Goal: Task Accomplishment & Management: Complete application form

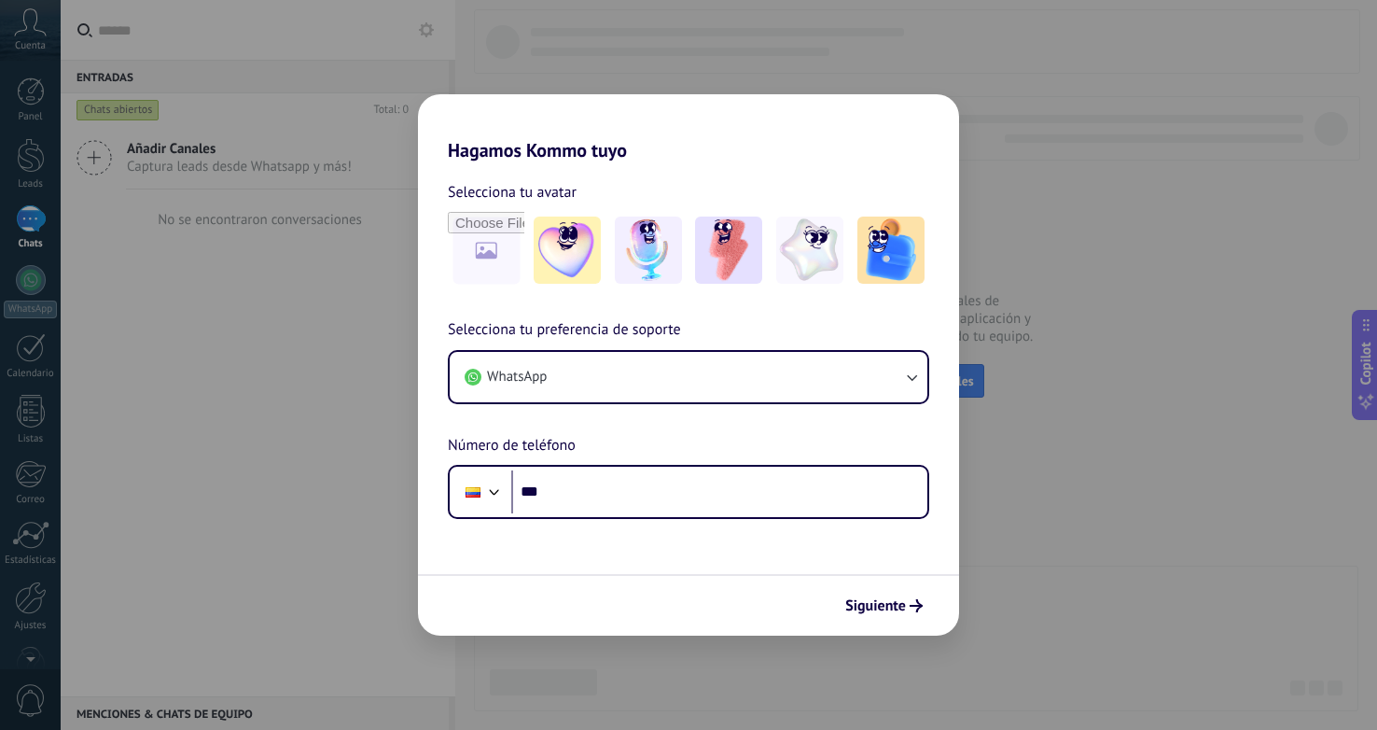
click at [1055, 488] on div "Hagamos Kommo tuyo Selecciona tu avatar Selecciona tu preferencia de soporte Wh…" at bounding box center [688, 365] width 1377 height 730
click at [587, 256] on img at bounding box center [567, 249] width 67 height 67
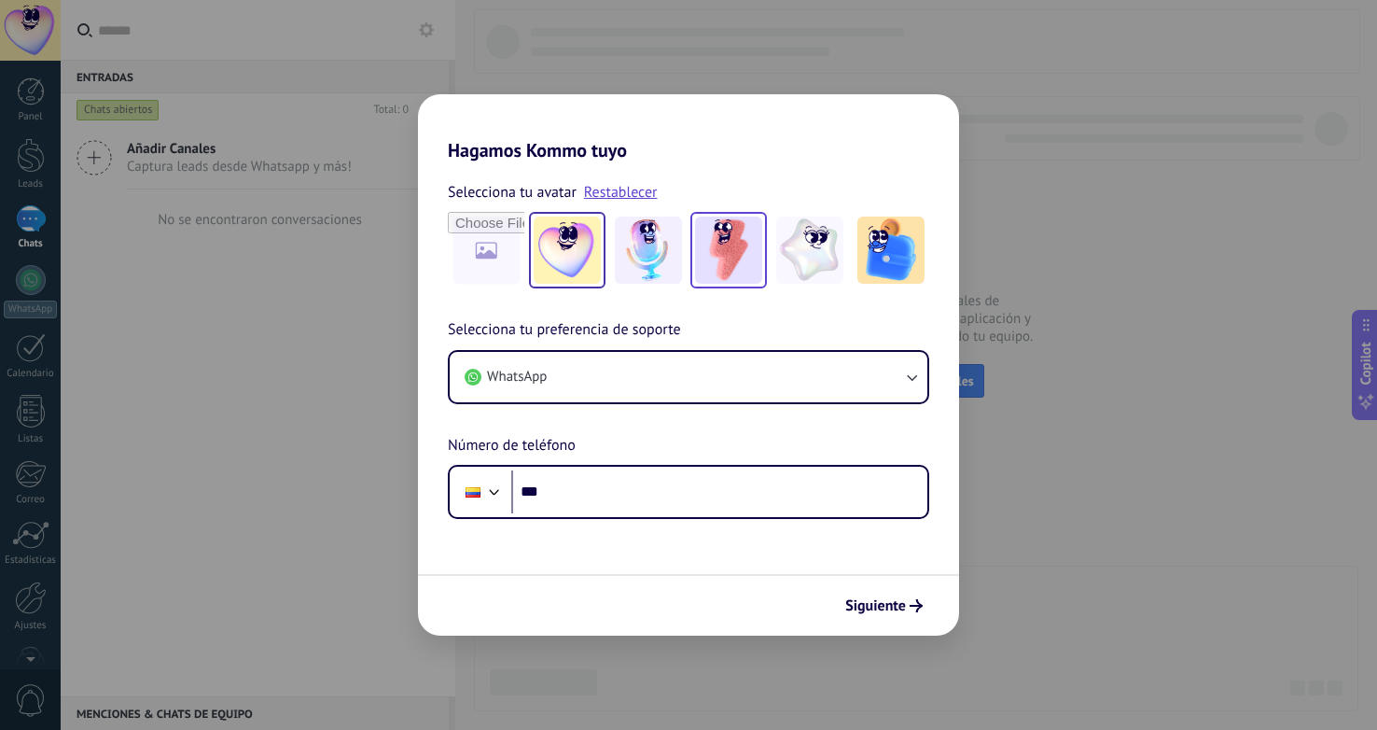
click at [726, 253] on img at bounding box center [728, 249] width 67 height 67
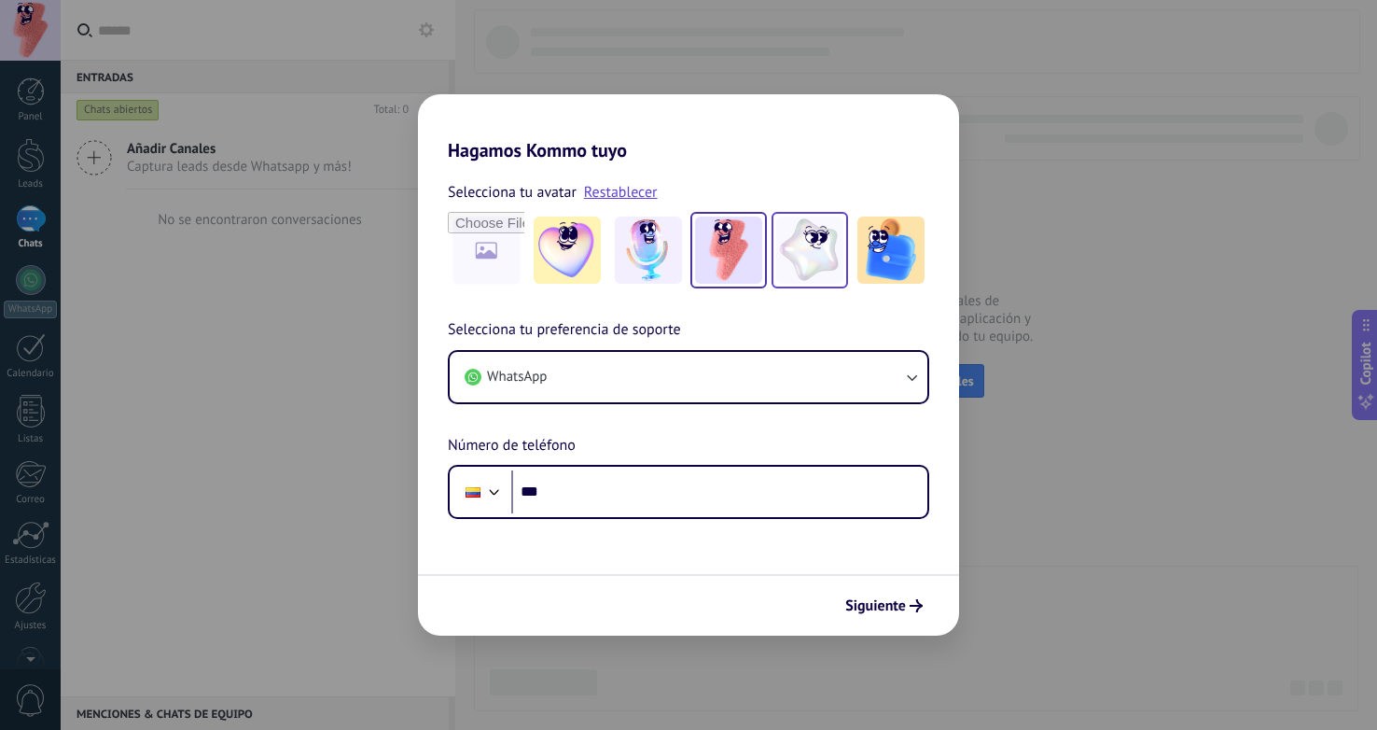
click at [836, 258] on img at bounding box center [809, 249] width 67 height 67
click at [717, 234] on img at bounding box center [728, 249] width 67 height 67
click at [896, 599] on span "Siguiente" at bounding box center [875, 605] width 61 height 13
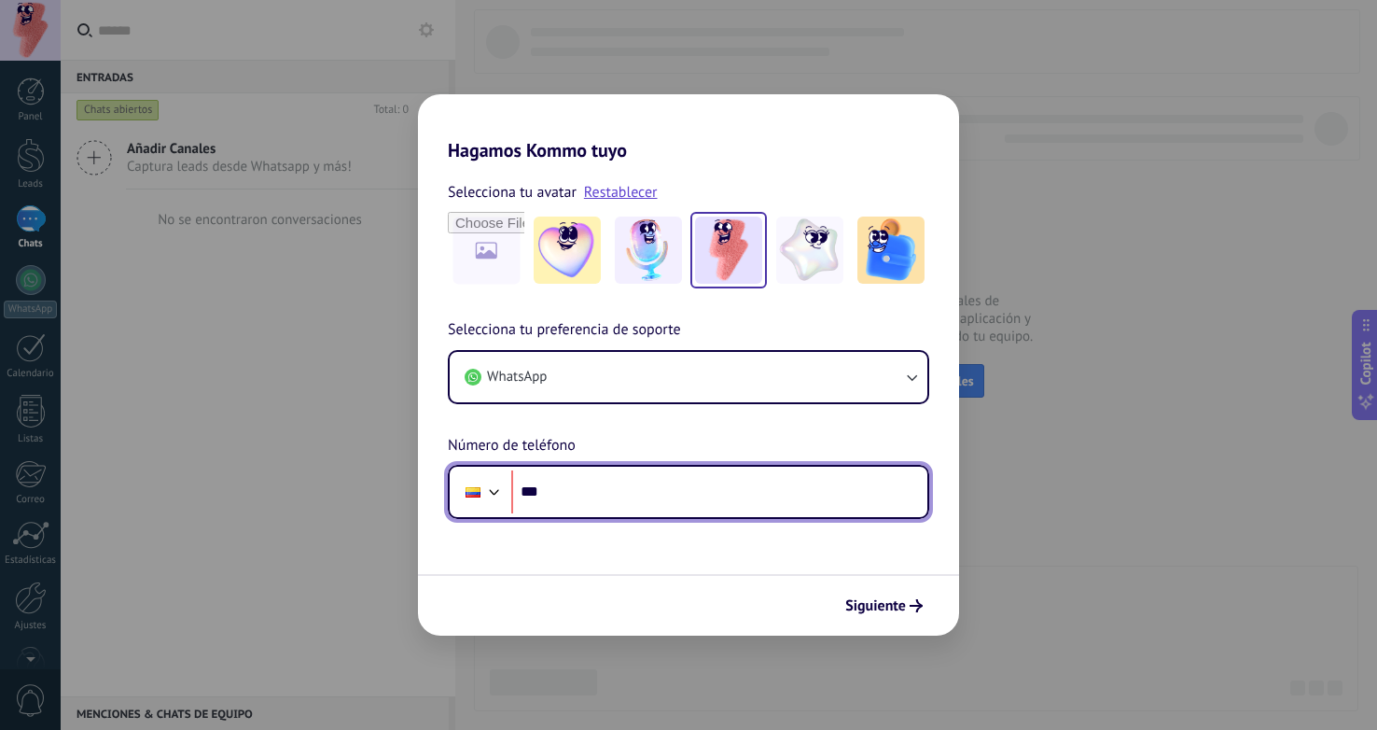
click at [705, 494] on input "***" at bounding box center [719, 491] width 416 height 43
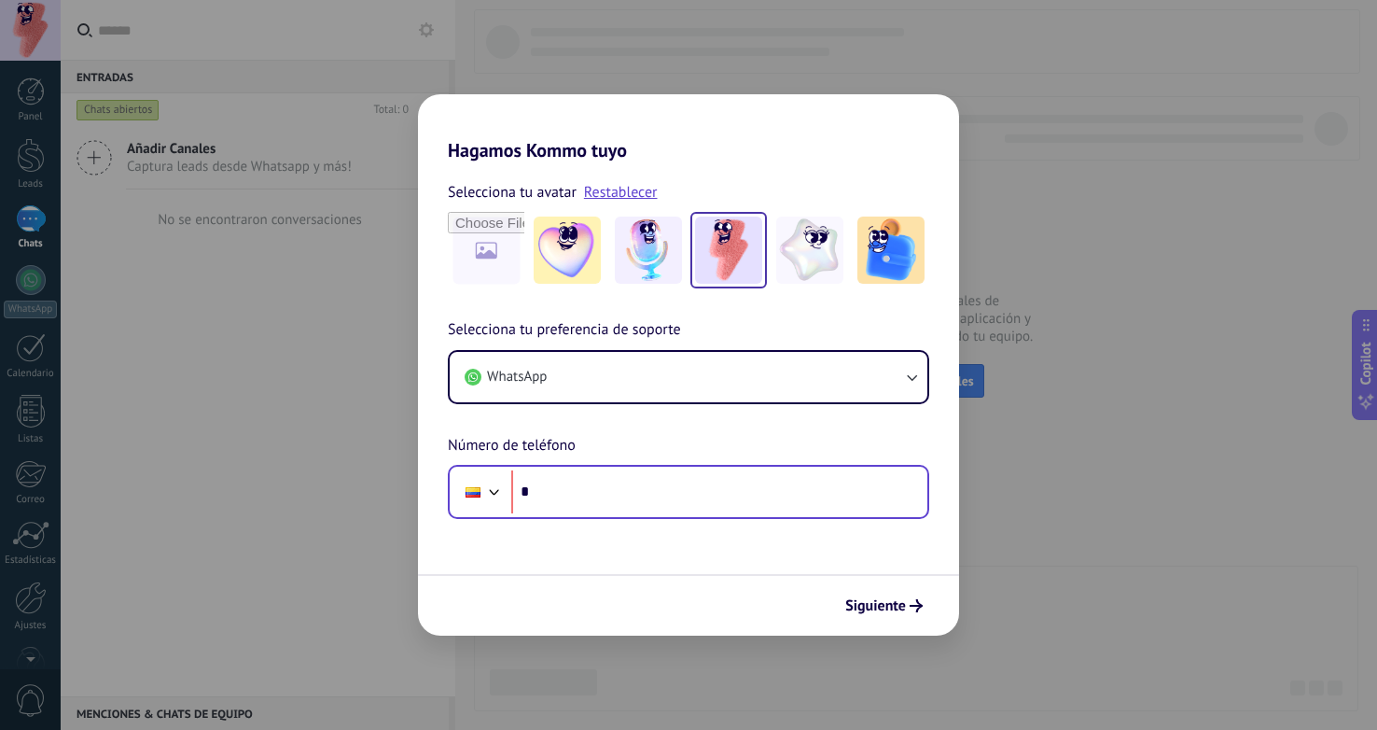
click at [503, 473] on div at bounding box center [480, 491] width 50 height 39
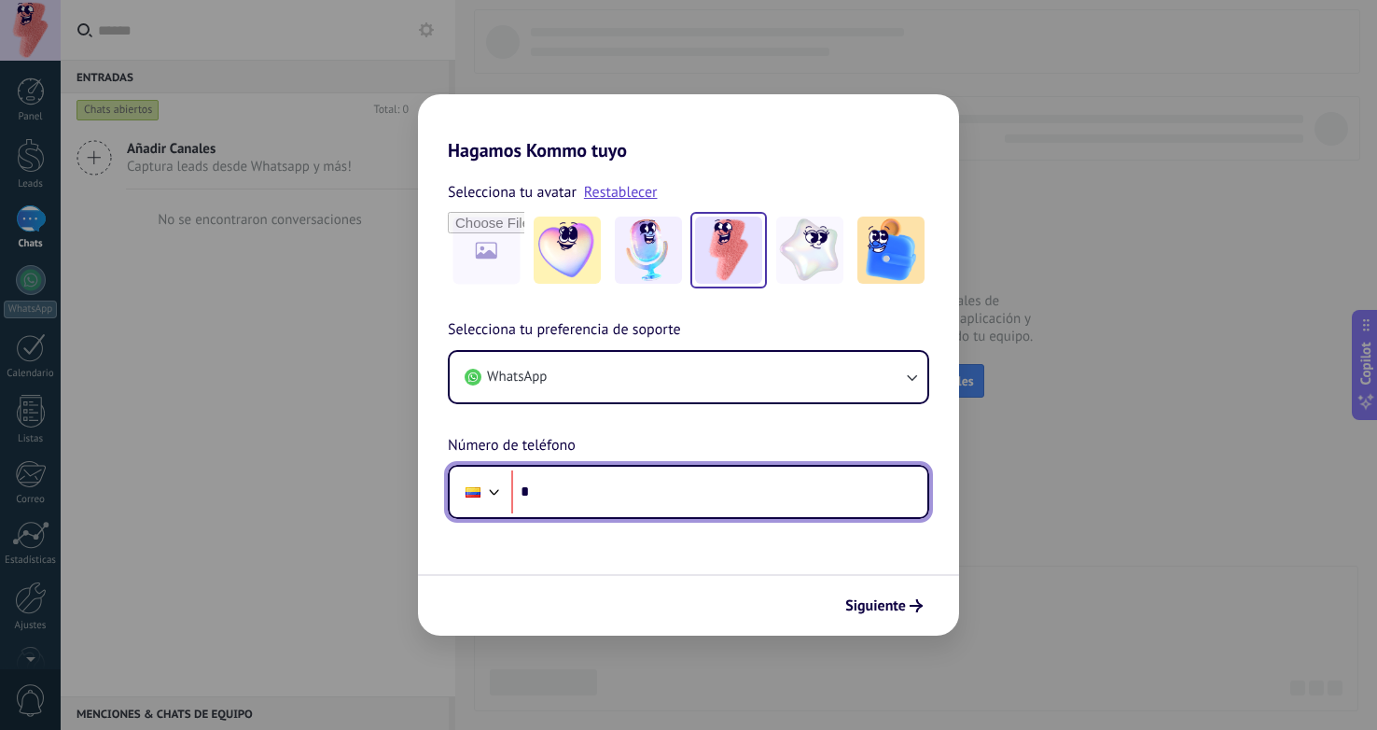
click at [497, 490] on div at bounding box center [494, 490] width 22 height 22
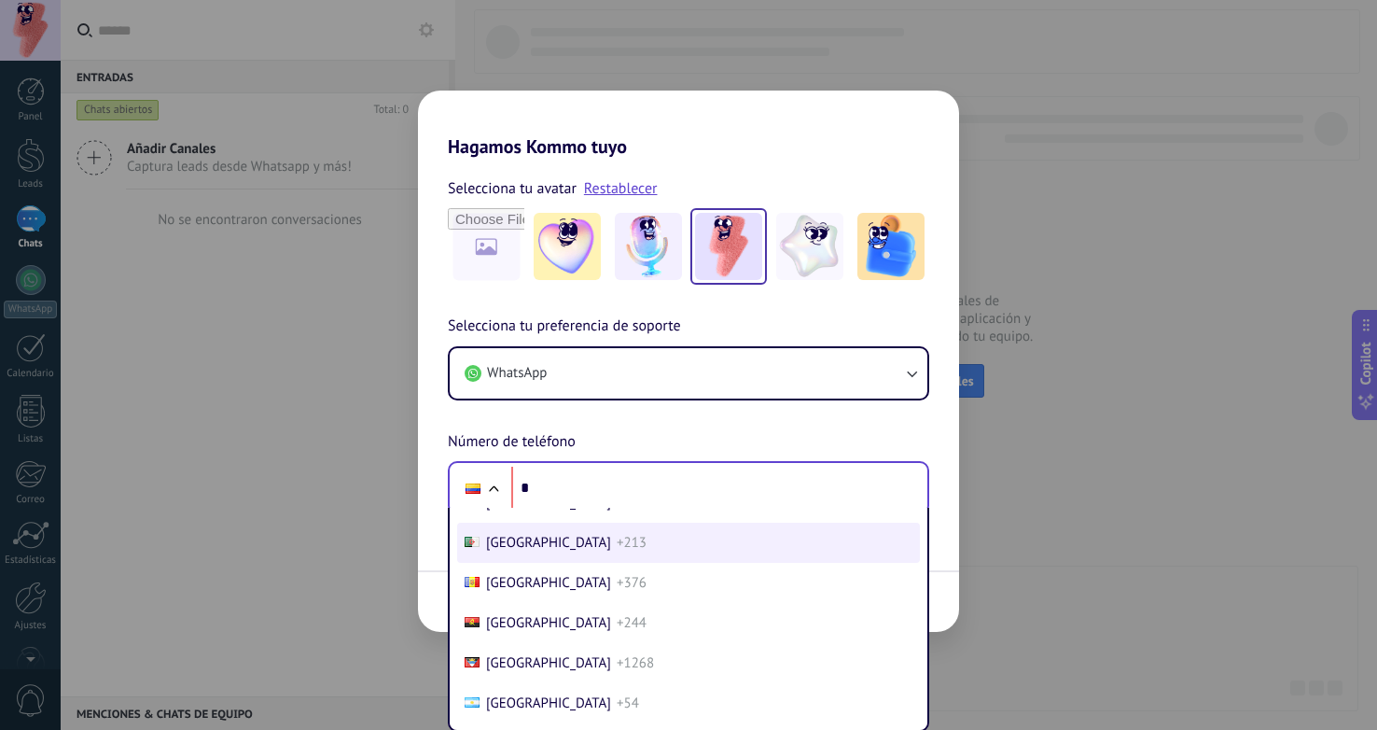
scroll to position [187, 0]
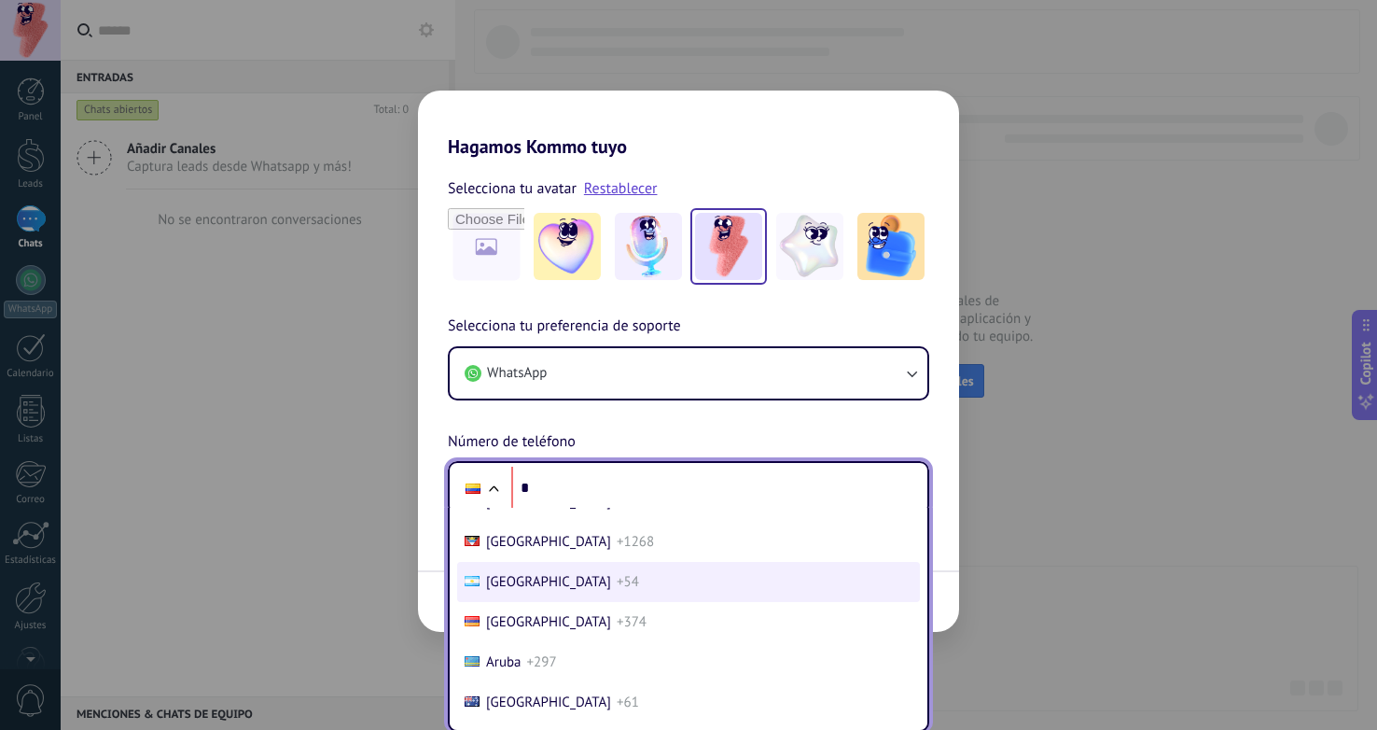
click at [575, 589] on li "Argentina +54" at bounding box center [688, 582] width 463 height 40
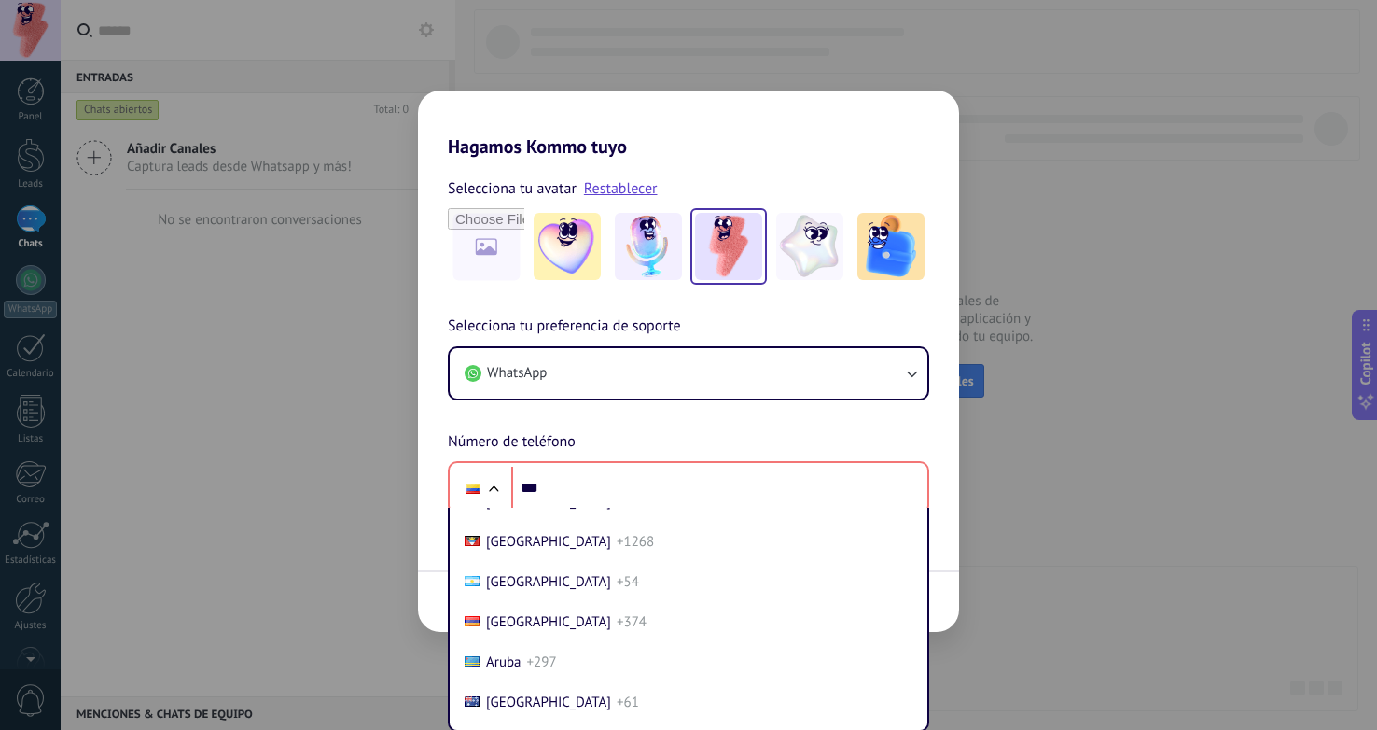
scroll to position [0, 0]
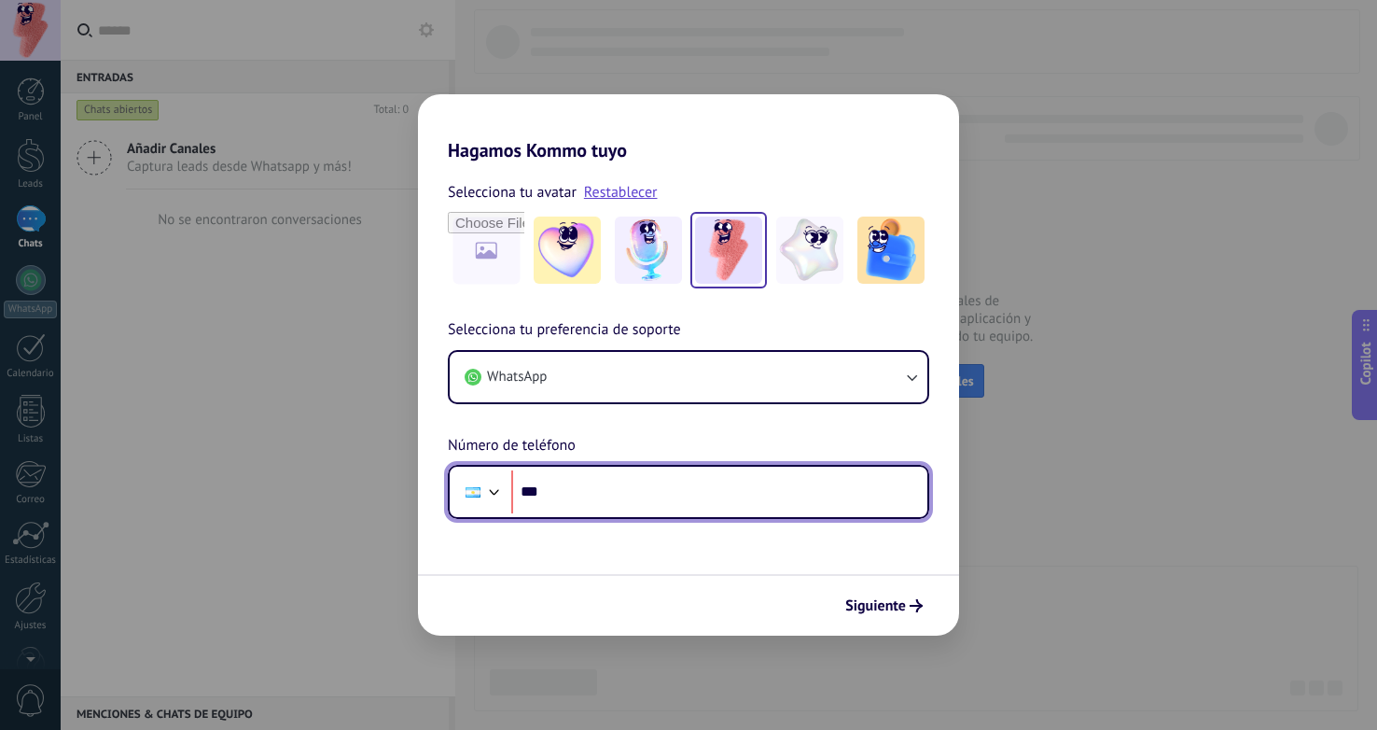
click at [649, 497] on input "***" at bounding box center [719, 491] width 416 height 43
type input "**********"
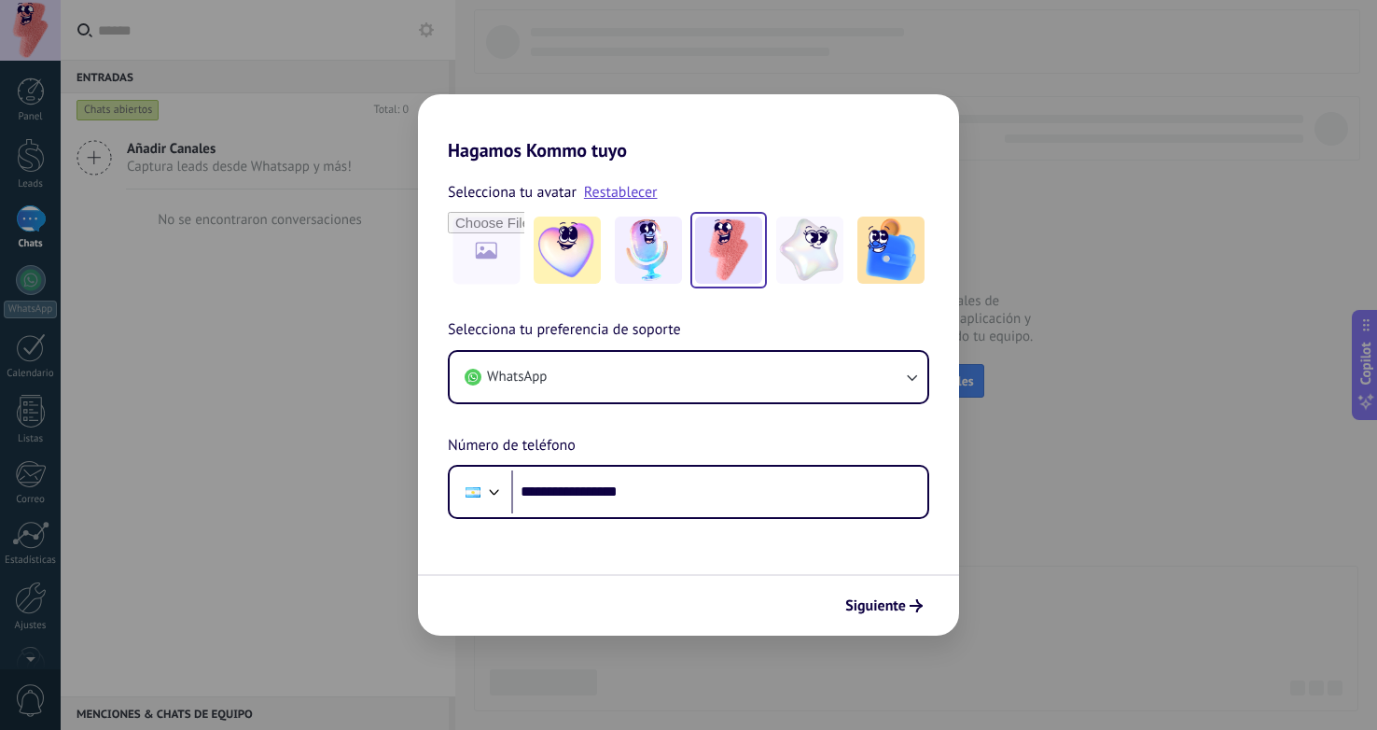
click at [821, 568] on form "**********" at bounding box center [688, 398] width 541 height 474
drag, startPoint x: 871, startPoint y: 585, endPoint x: 889, endPoint y: 592, distance: 19.2
click at [884, 590] on div "Siguiente" at bounding box center [688, 605] width 541 height 62
click at [889, 592] on button "Siguiente" at bounding box center [884, 606] width 94 height 32
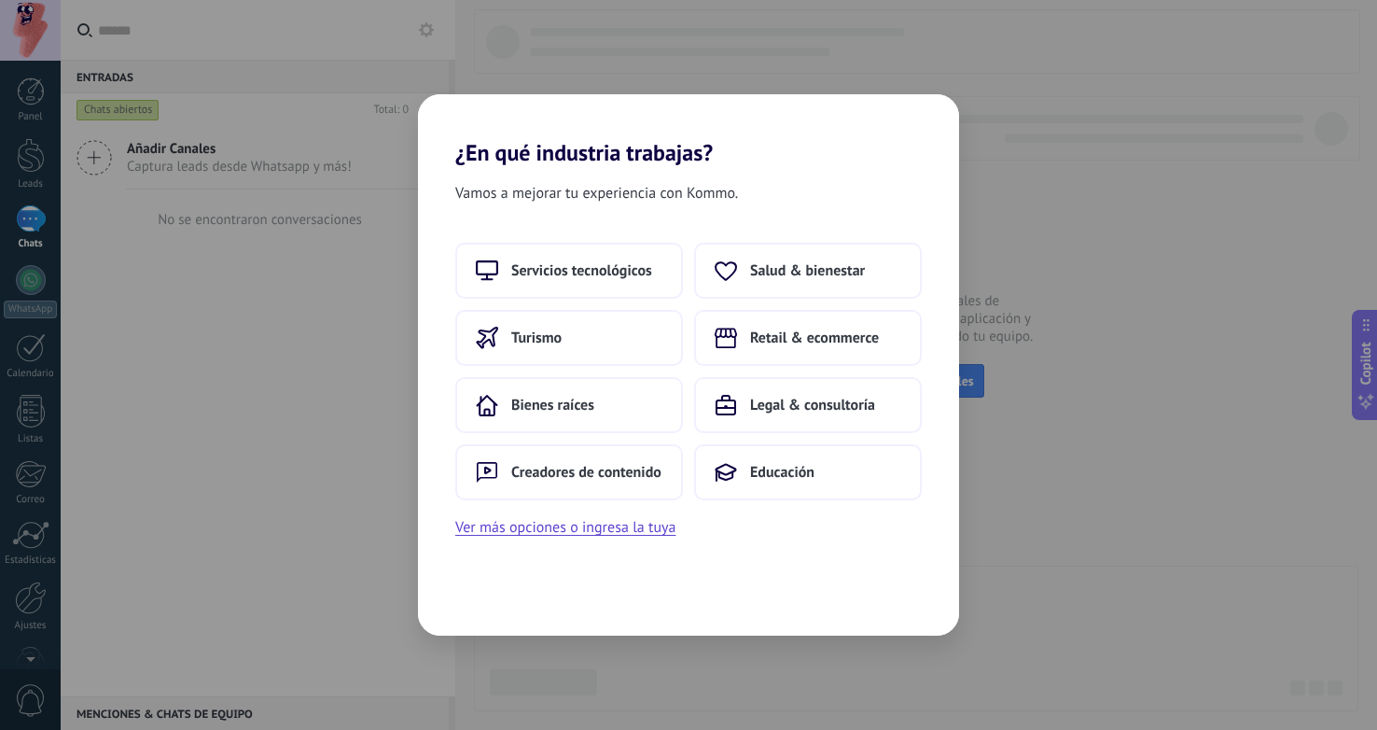
click at [286, 96] on div "¿En qué industria trabajas? Vamos a mejorar tu experiencia con Kommo. Servicios…" at bounding box center [688, 365] width 1377 height 730
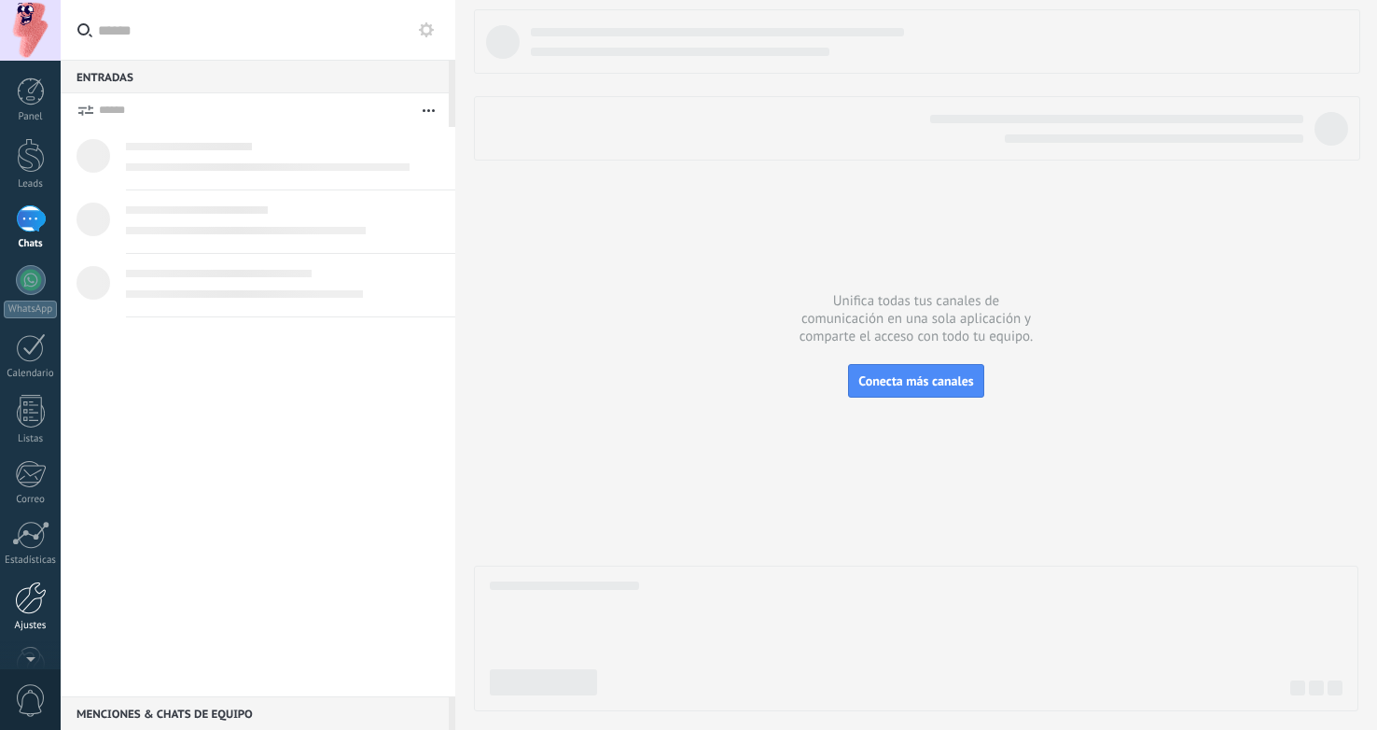
click at [27, 607] on div at bounding box center [31, 597] width 32 height 33
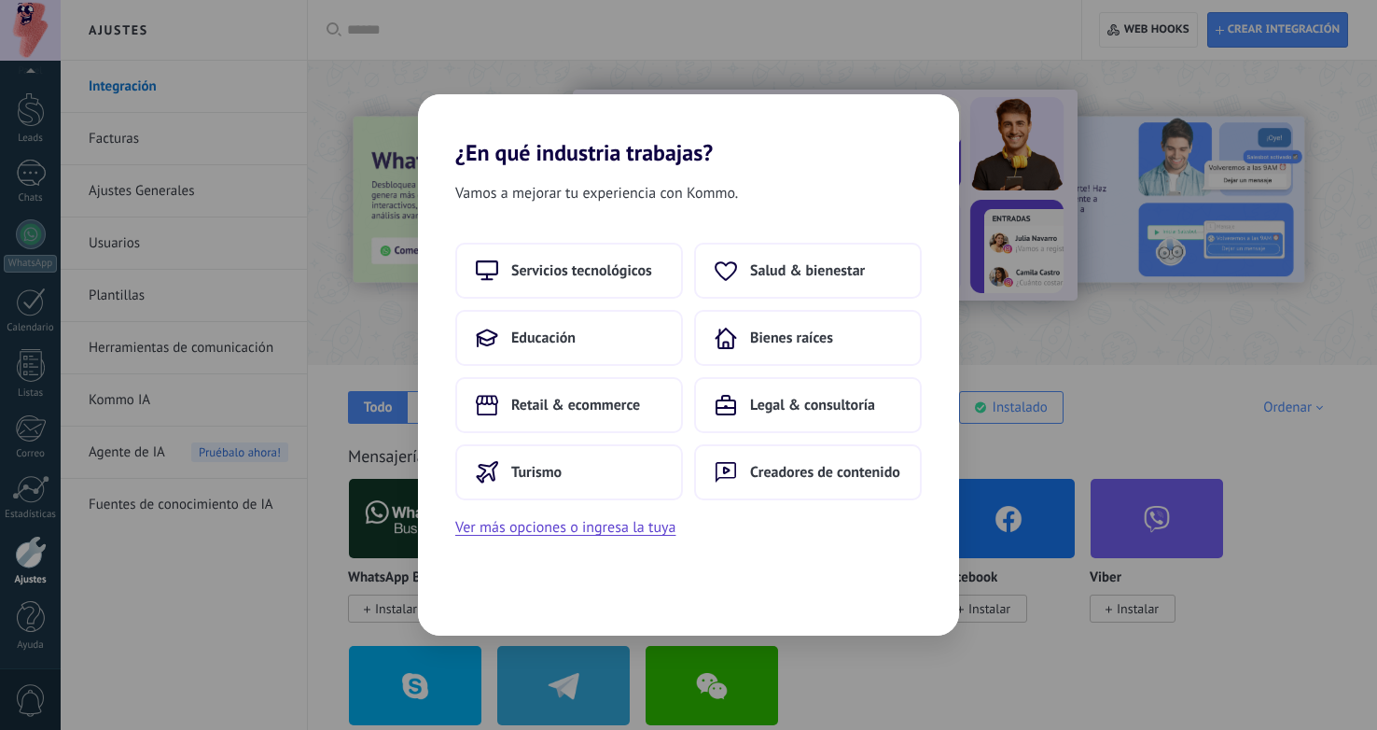
click at [621, 538] on button "Ver más opciones o ingresa la tuya" at bounding box center [565, 527] width 220 height 24
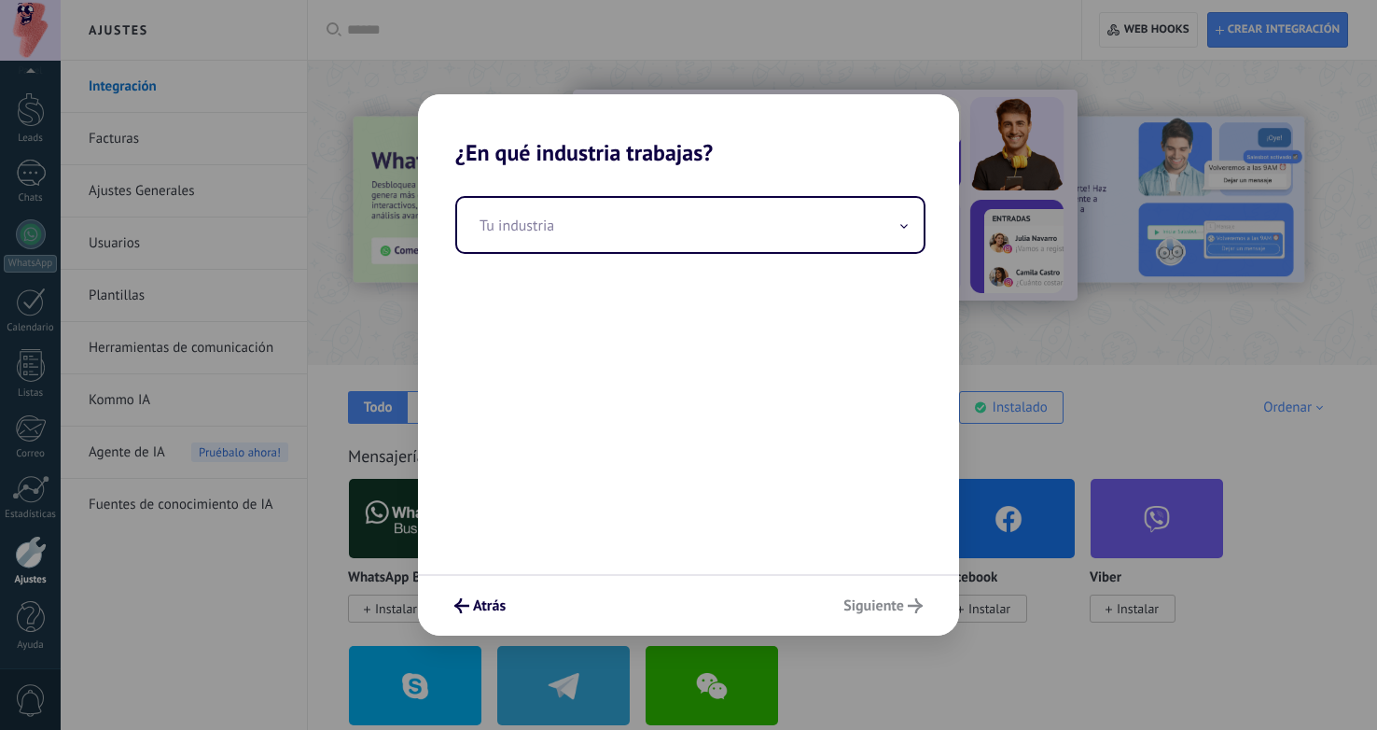
click at [625, 532] on div "Tu industria" at bounding box center [688, 370] width 541 height 408
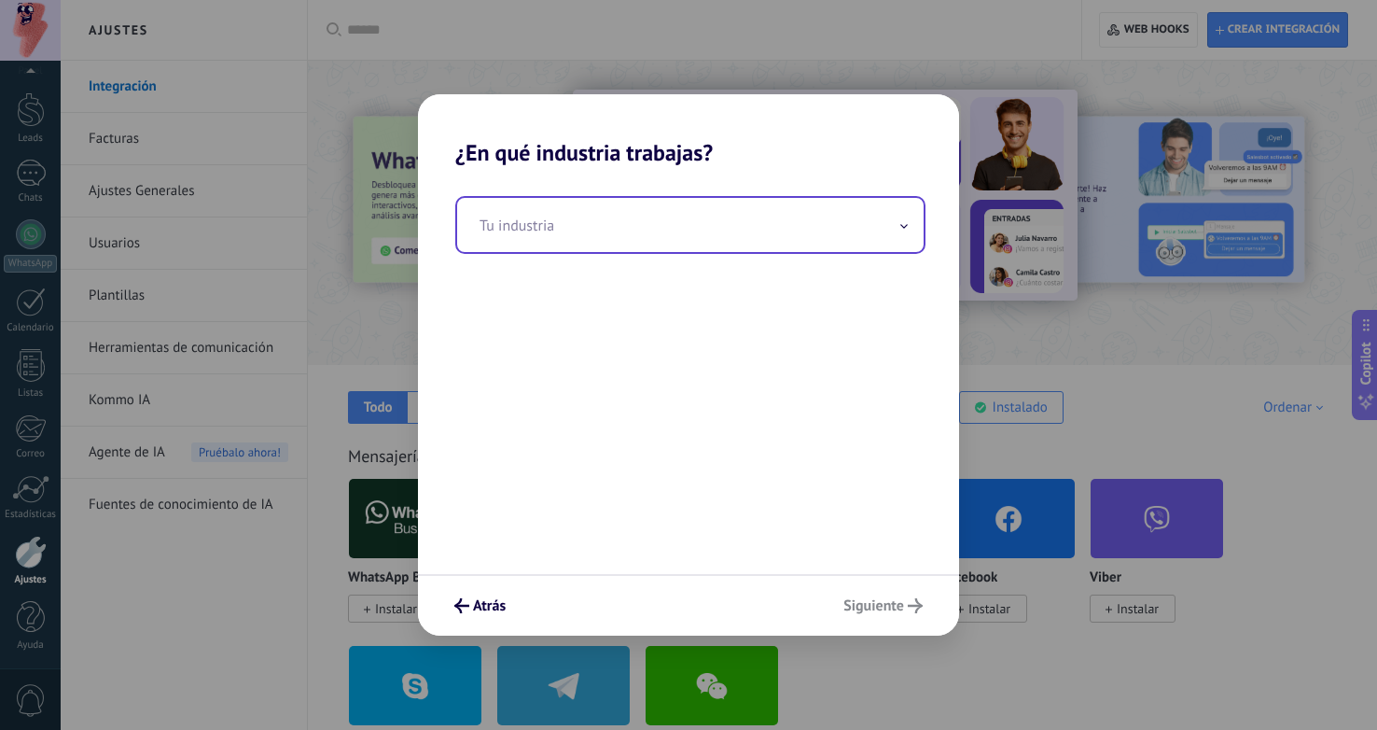
click at [862, 224] on input "text" at bounding box center [690, 225] width 466 height 54
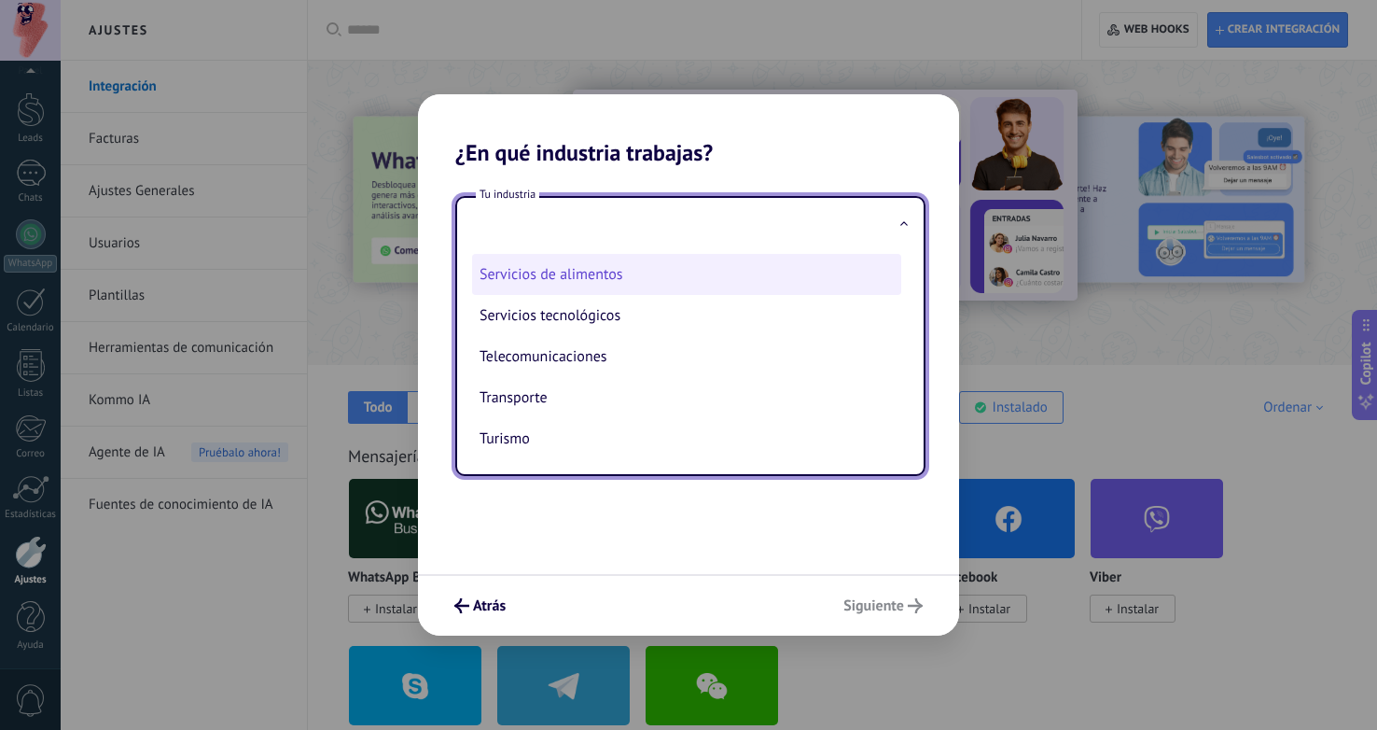
scroll to position [507, 0]
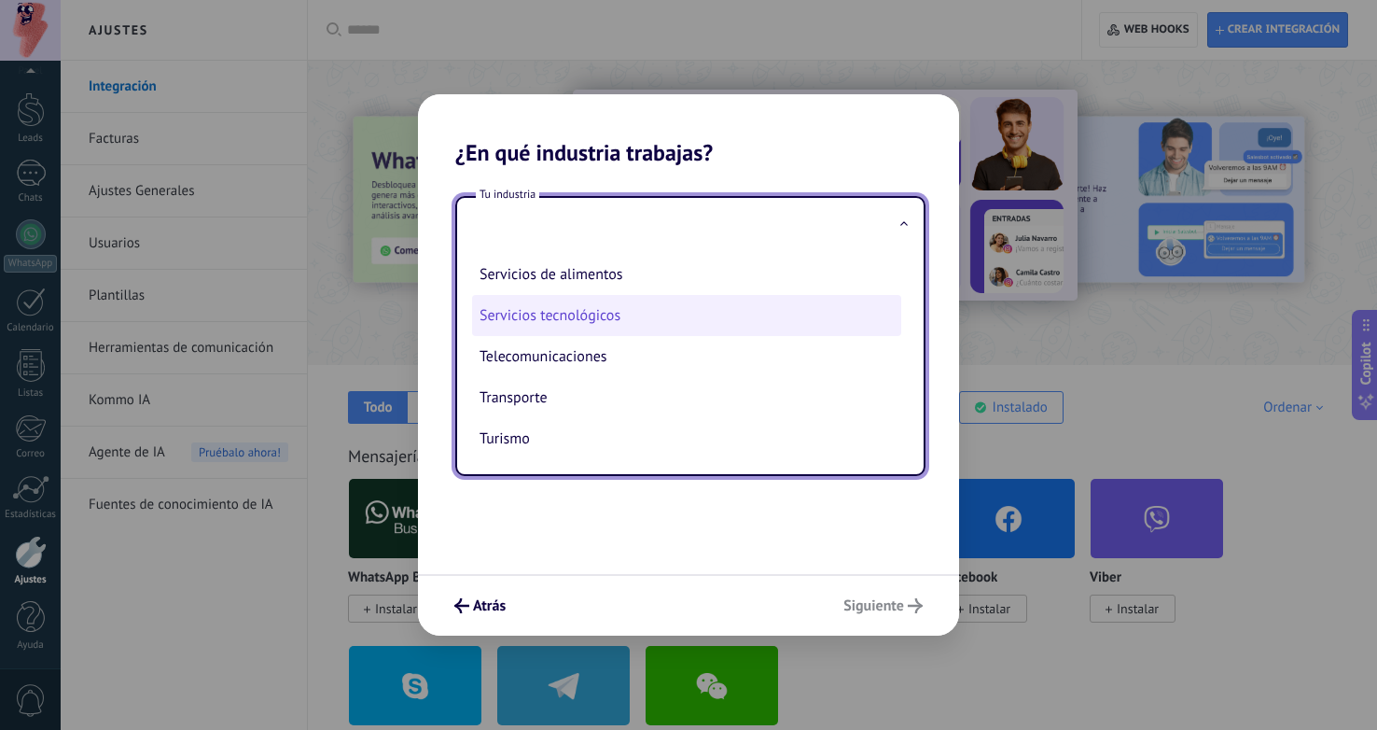
click at [599, 304] on li "Servicios tecnológicos" at bounding box center [686, 315] width 429 height 41
type input "**********"
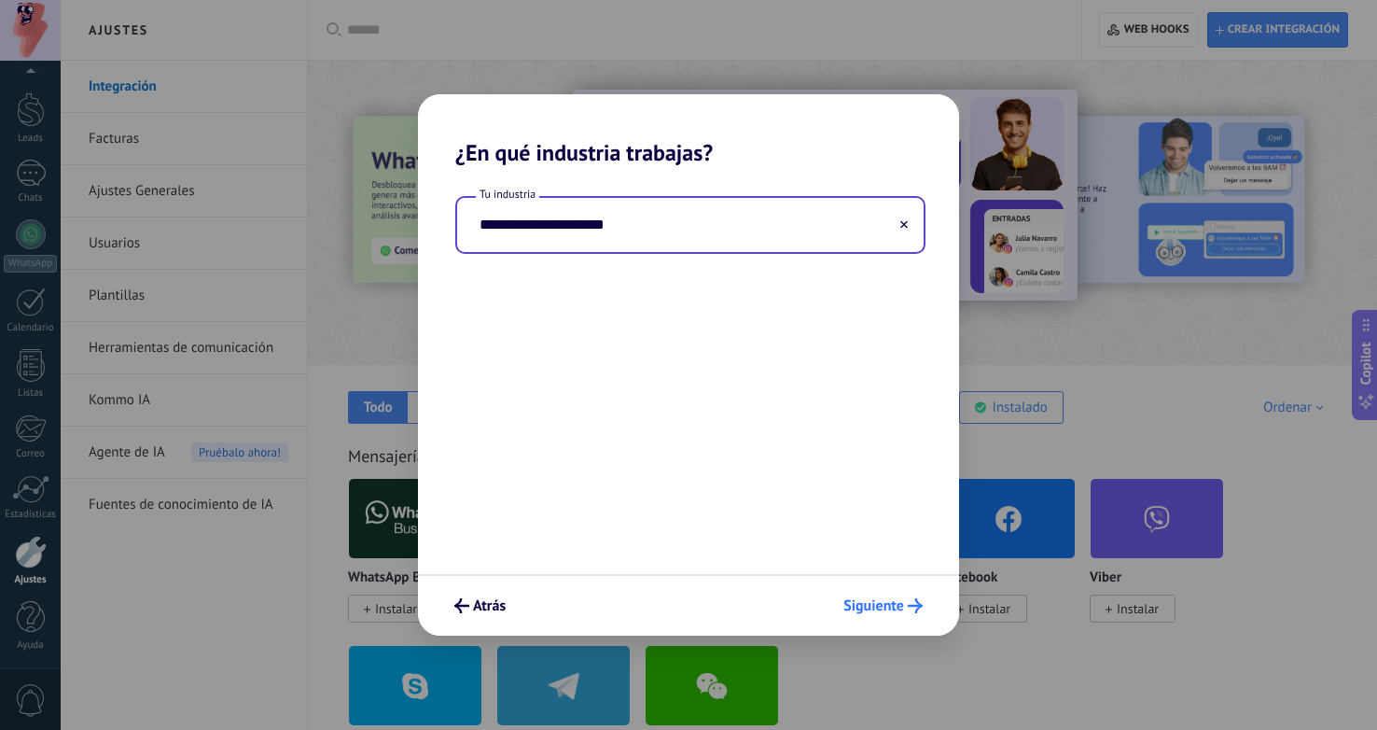
click at [884, 592] on button "Siguiente" at bounding box center [883, 606] width 96 height 32
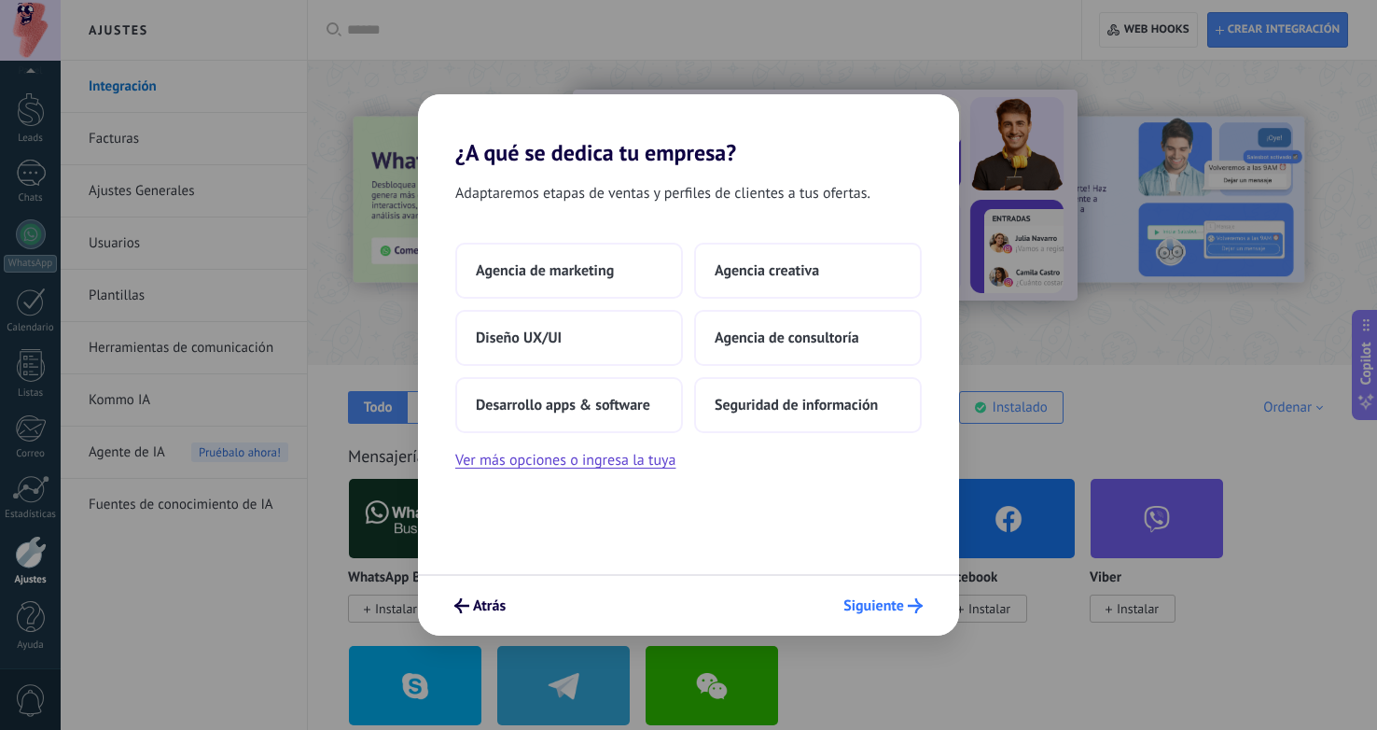
click at [888, 606] on span "Siguiente" at bounding box center [873, 605] width 61 height 13
click at [891, 599] on span "Siguiente" at bounding box center [873, 605] width 61 height 13
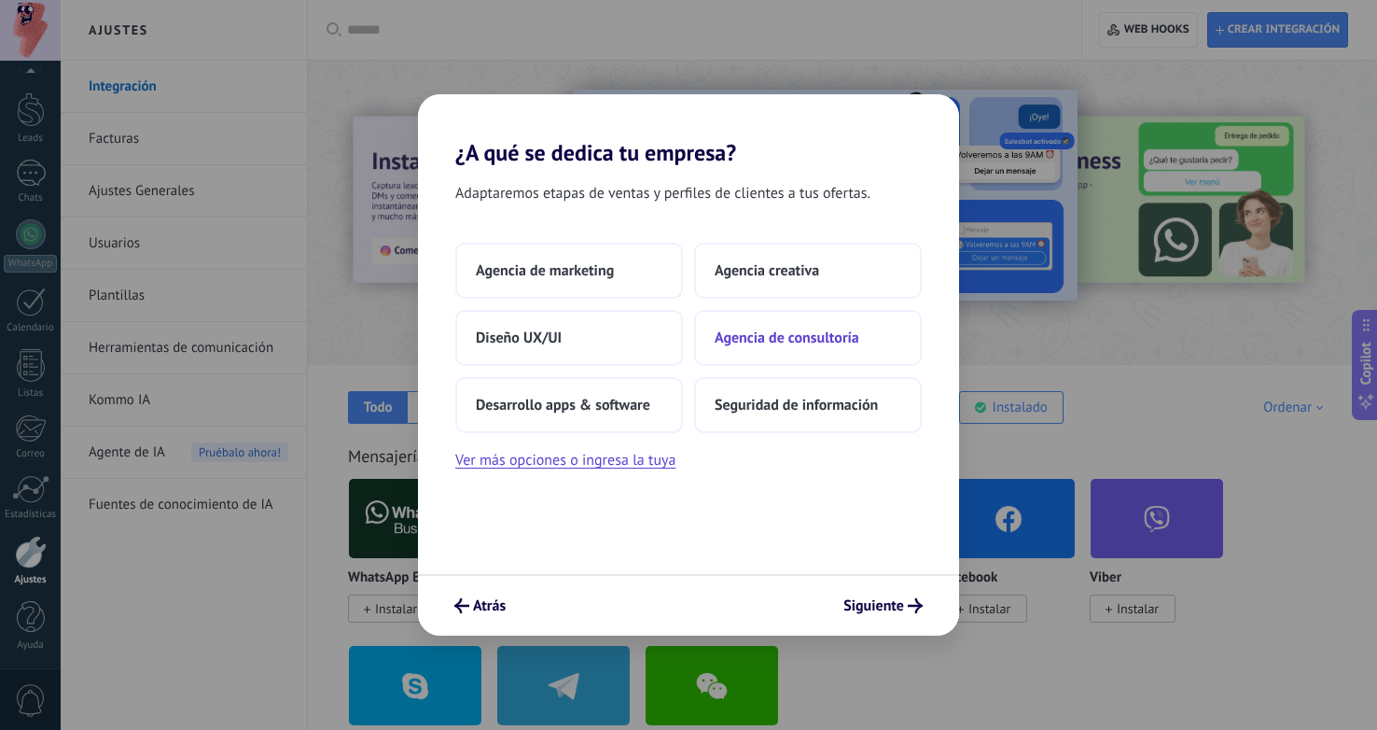
click at [756, 329] on span "Agencia de consultoría" at bounding box center [787, 337] width 145 height 19
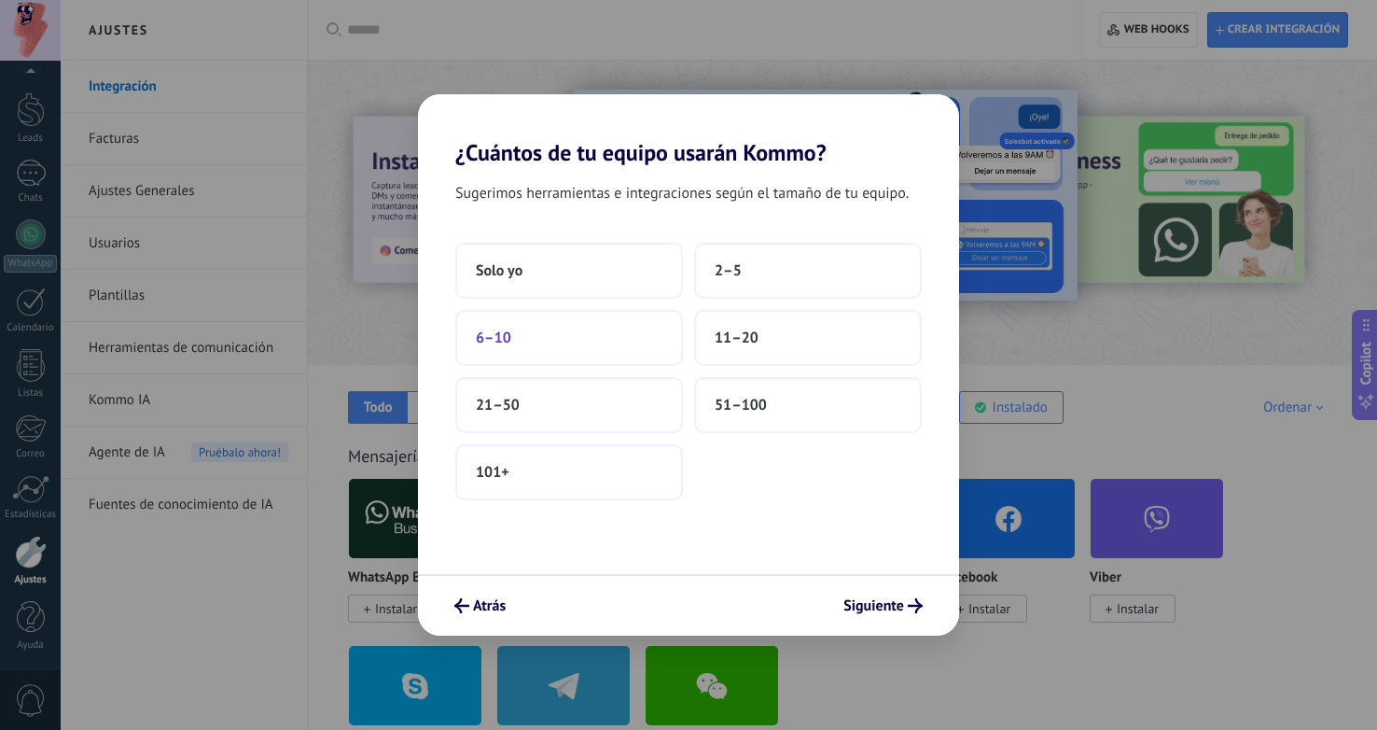
click at [530, 328] on button "6–10" at bounding box center [569, 338] width 228 height 56
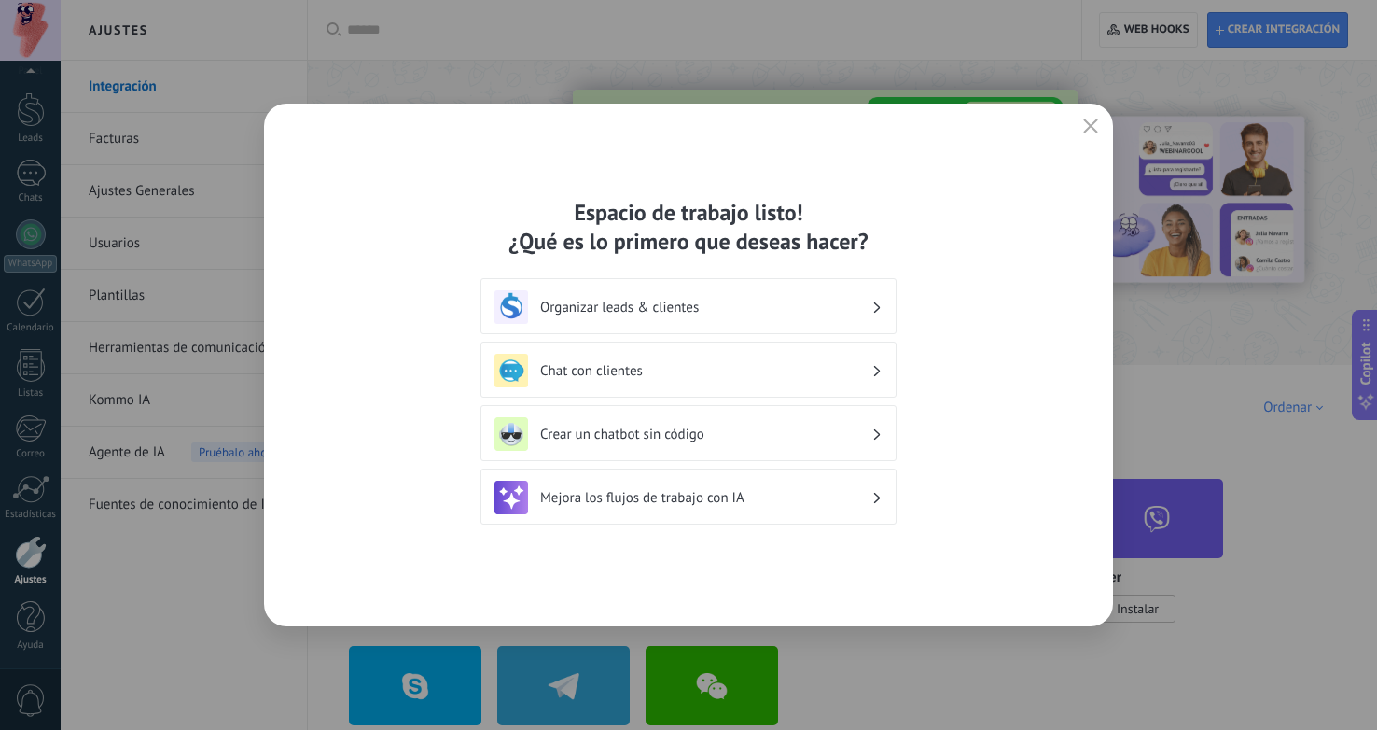
click at [861, 304] on h3 "Organizar leads & clientes" at bounding box center [705, 308] width 331 height 18
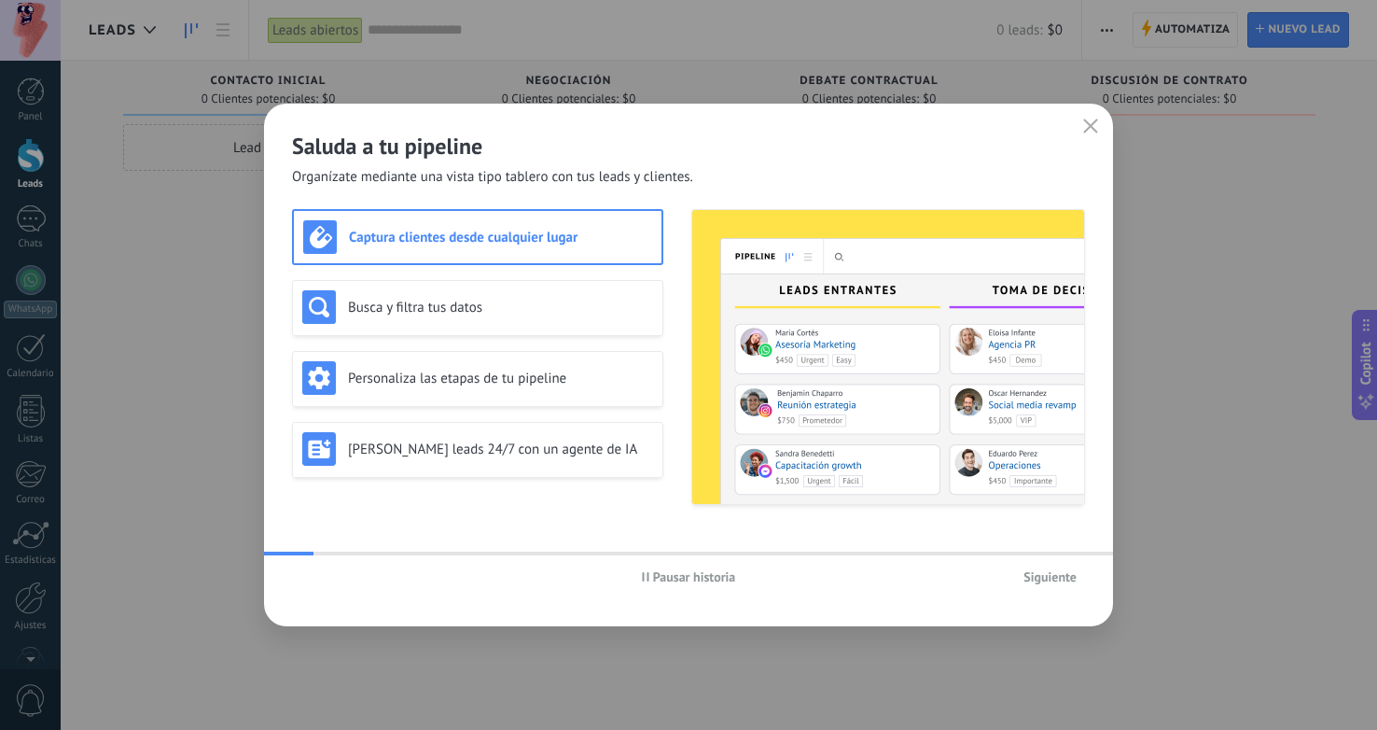
click at [1106, 127] on div "Saluda a tu pipeline Organízate mediante una vista tipo tablero con tus leads y…" at bounding box center [688, 145] width 849 height 83
click at [1083, 127] on icon "button" at bounding box center [1090, 125] width 15 height 15
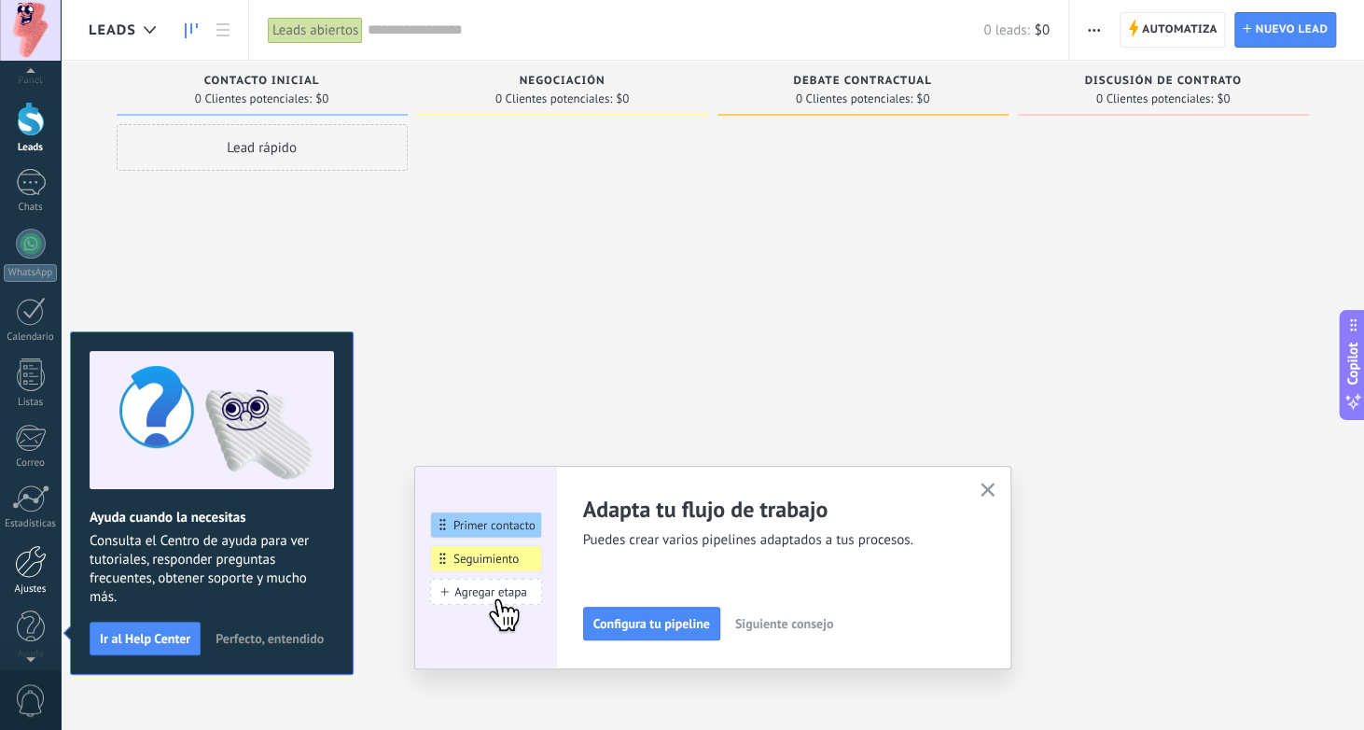
scroll to position [46, 0]
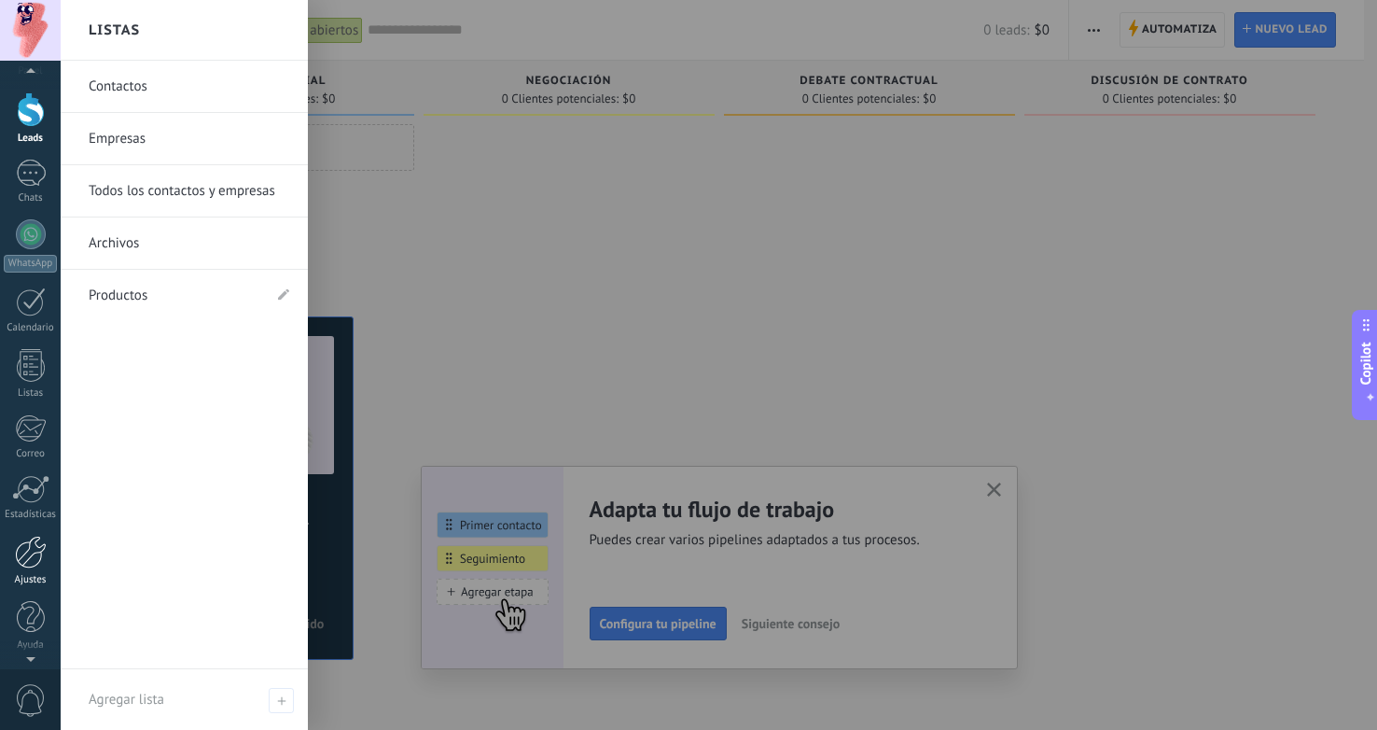
click at [30, 568] on link "Ajustes" at bounding box center [30, 561] width 61 height 50
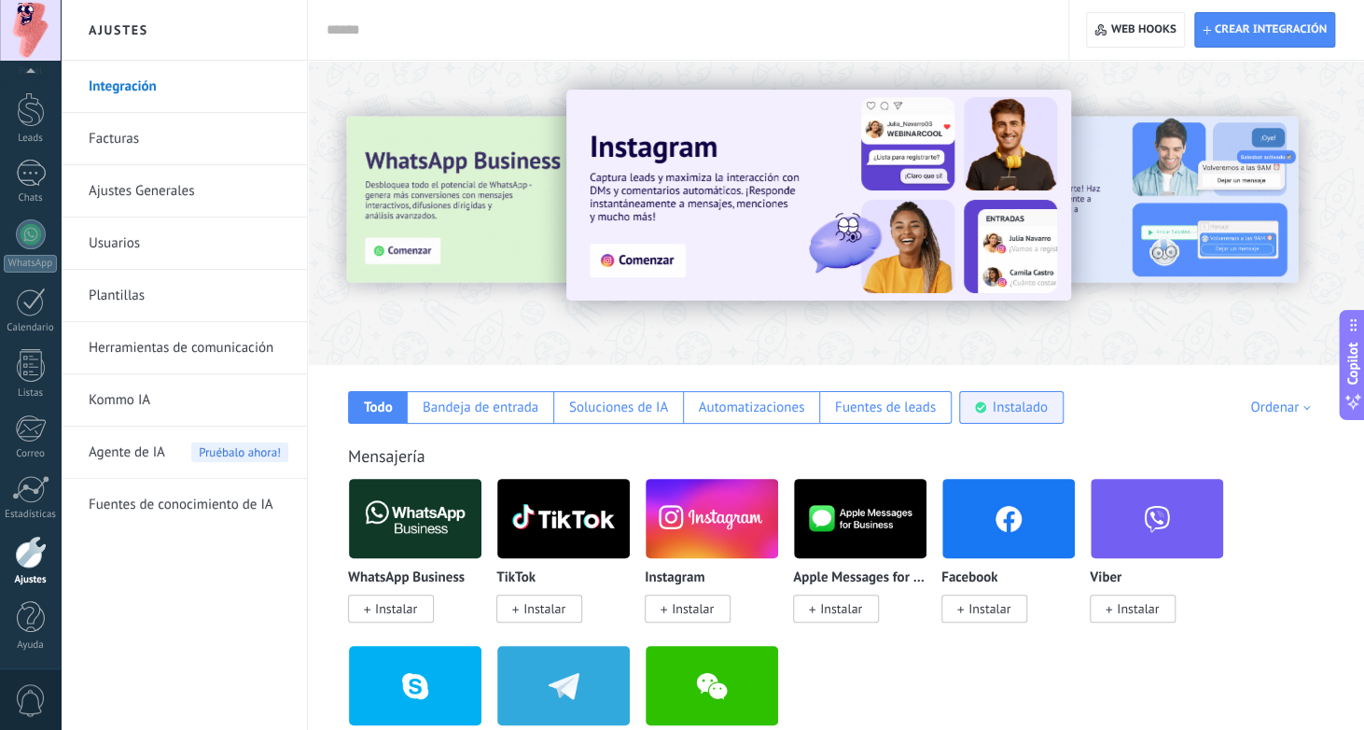
click at [1038, 411] on div "Instalado" at bounding box center [1020, 407] width 55 height 18
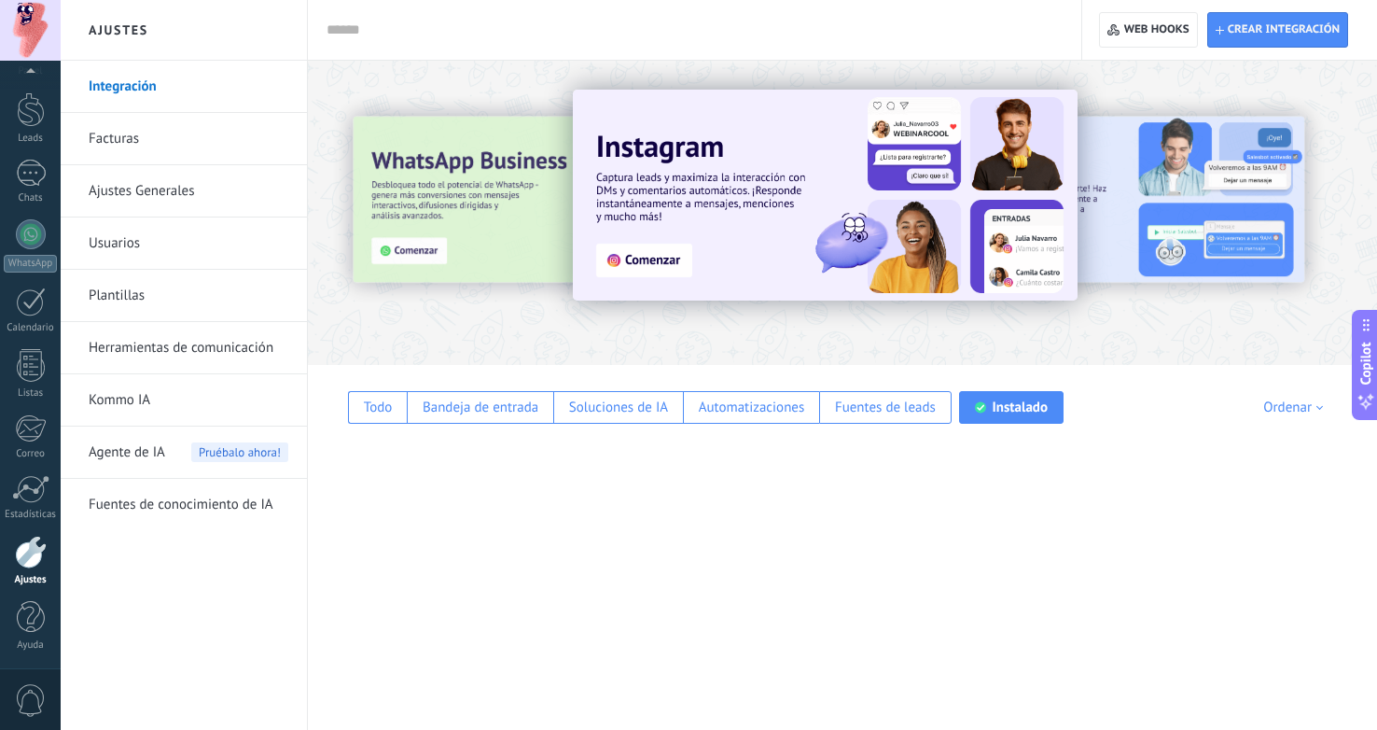
click at [1004, 424] on div "Todo Bandeja de entrada Soluciones de IA Automatizaciones Fuentes de leads Inst…" at bounding box center [842, 547] width 1069 height 365
click at [1004, 411] on div "Instalado" at bounding box center [1020, 407] width 55 height 18
click at [159, 92] on link "Integración" at bounding box center [189, 87] width 200 height 52
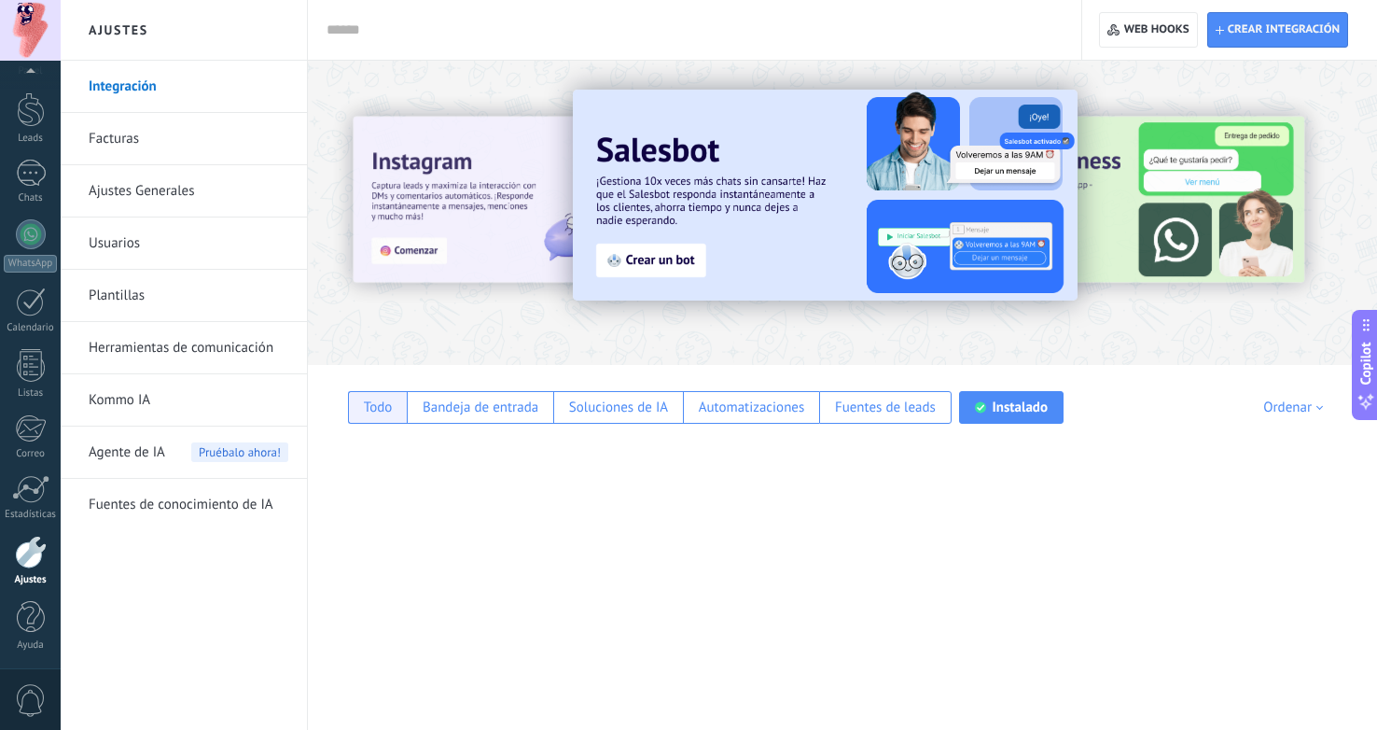
click at [379, 402] on div "Todo" at bounding box center [378, 407] width 29 height 18
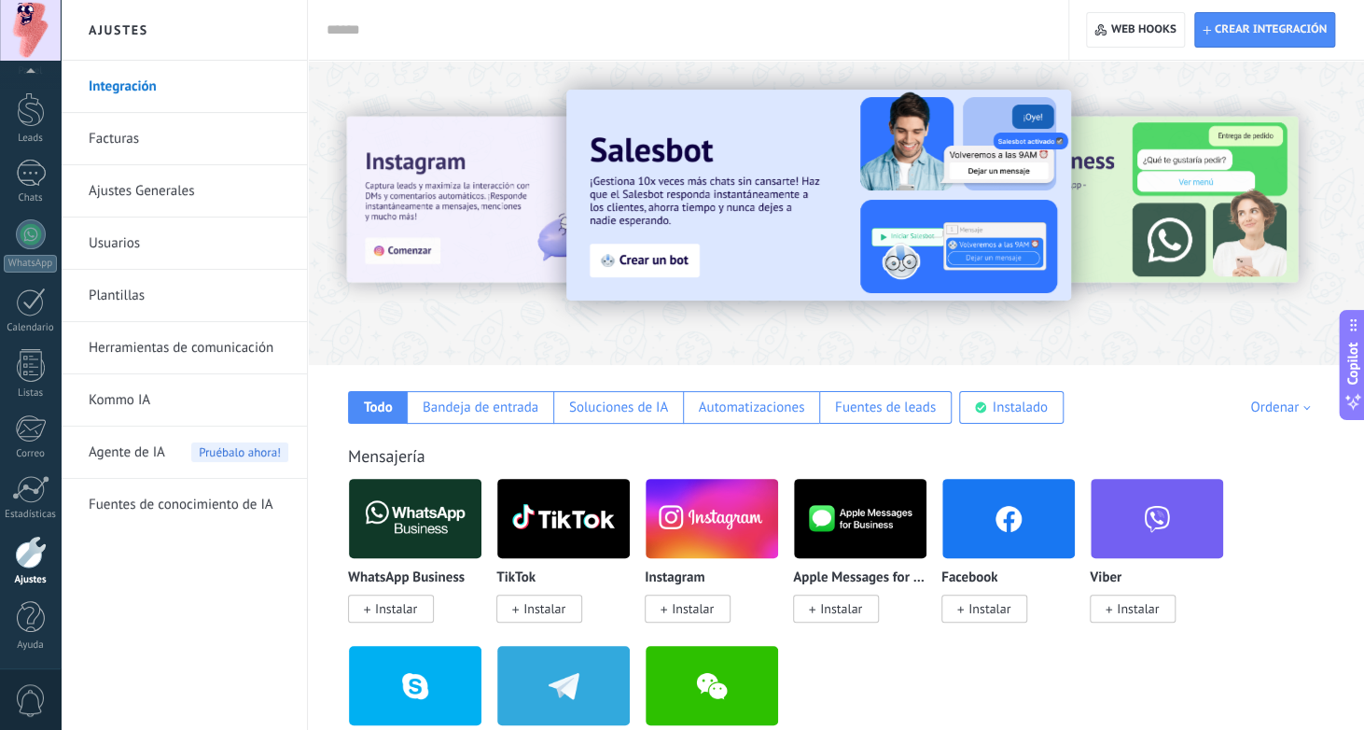
click at [1273, 408] on div "Ordenar" at bounding box center [1283, 407] width 66 height 18
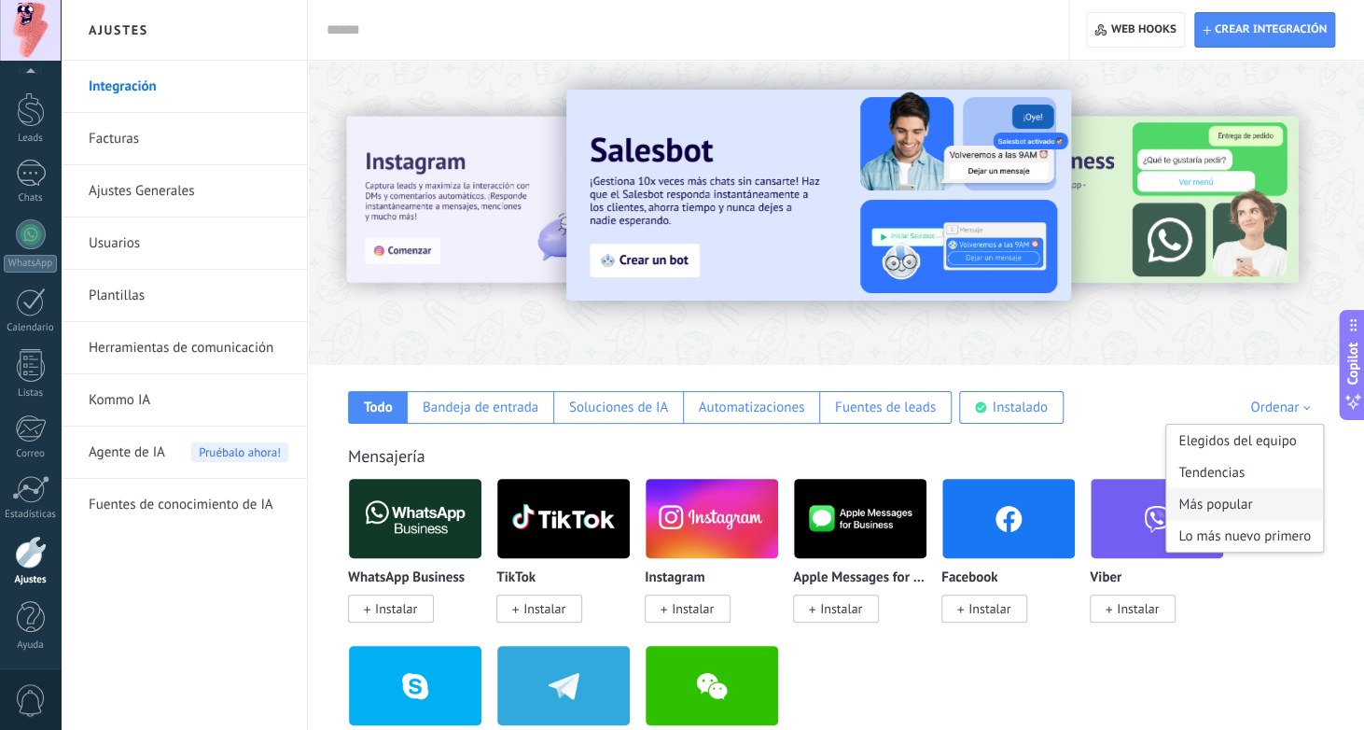
click at [1236, 494] on div "Más popular" at bounding box center [1244, 504] width 157 height 32
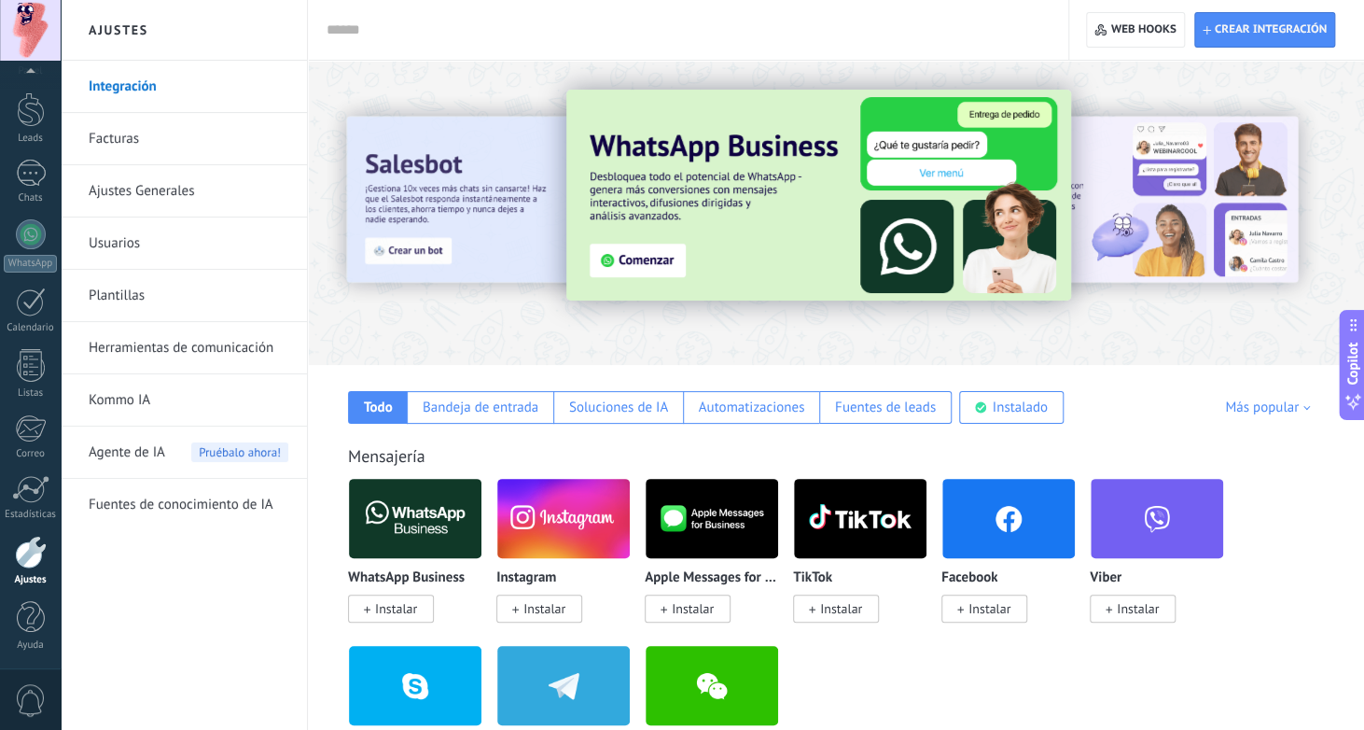
click at [463, 21] on input "text" at bounding box center [685, 31] width 716 height 20
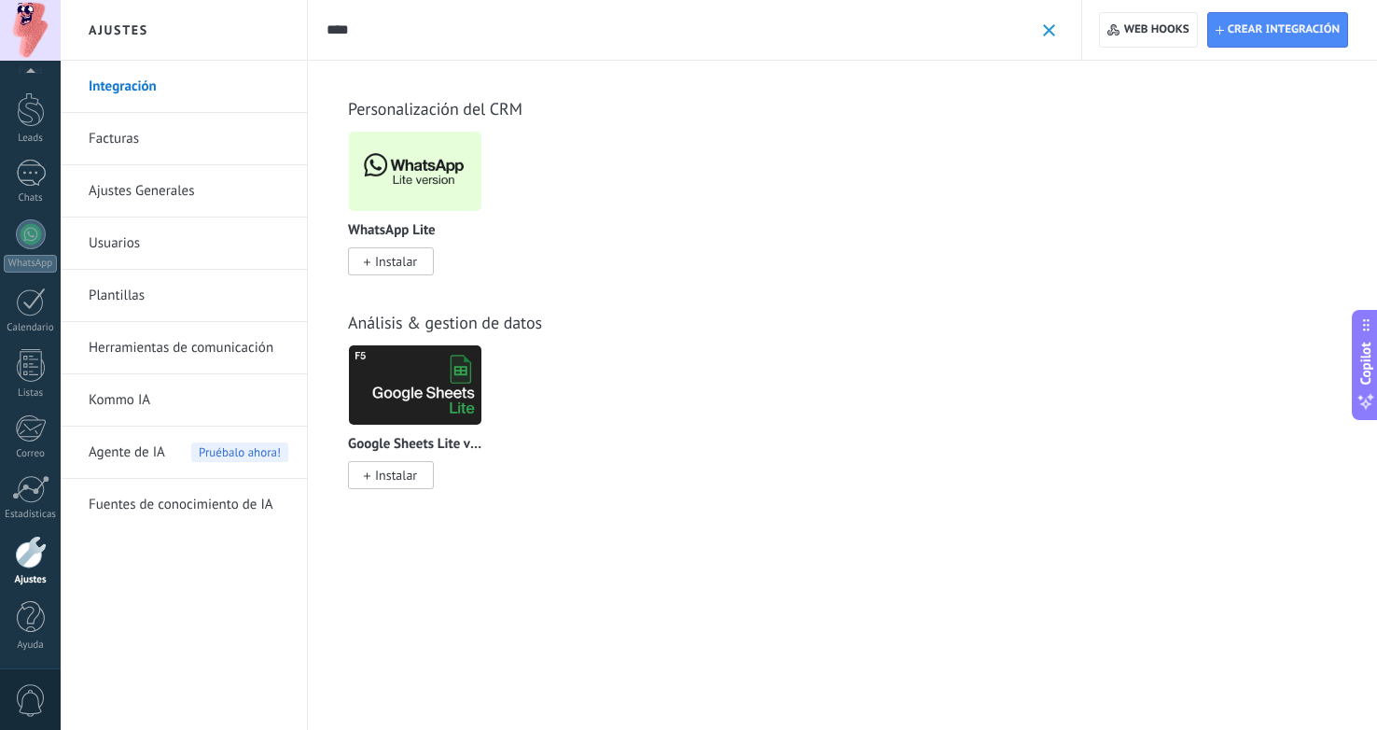
type input "****"
click at [422, 155] on img at bounding box center [415, 171] width 132 height 90
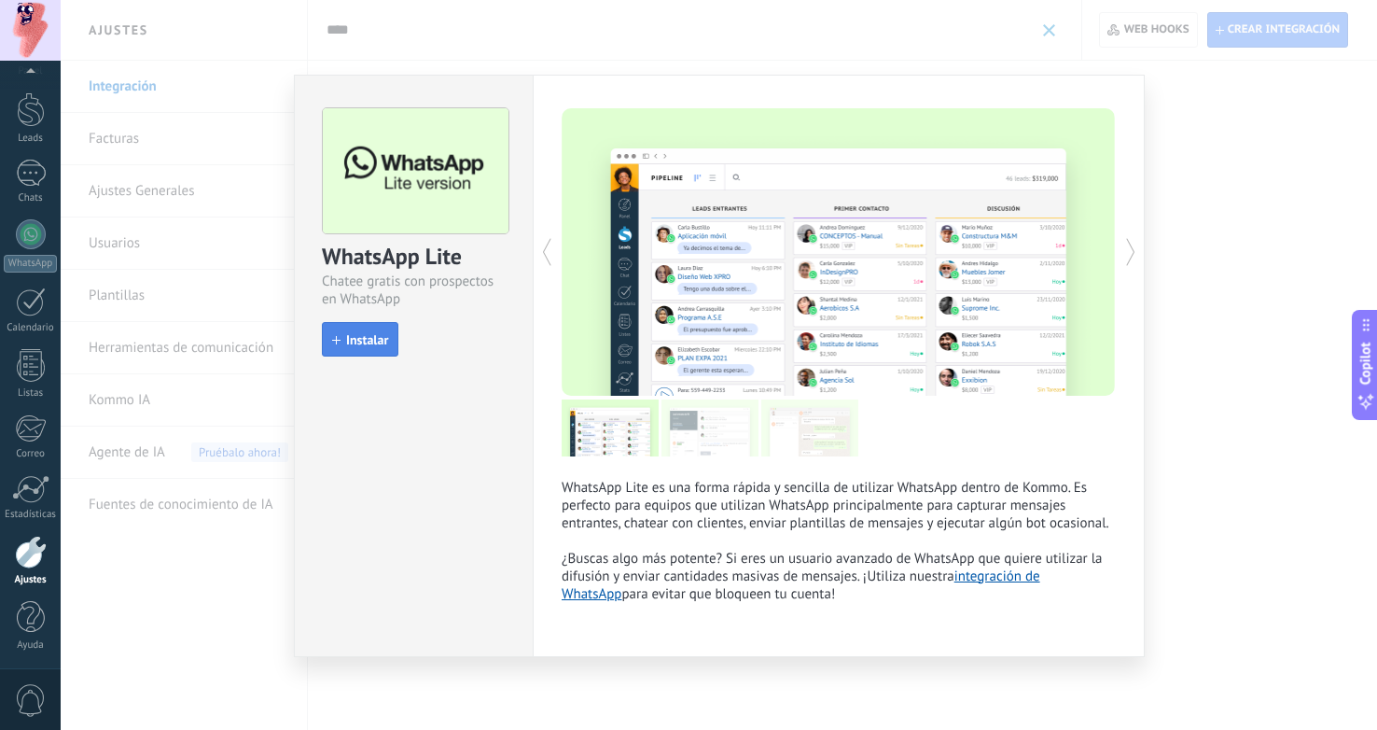
click at [362, 344] on span "Instalar" at bounding box center [367, 339] width 42 height 13
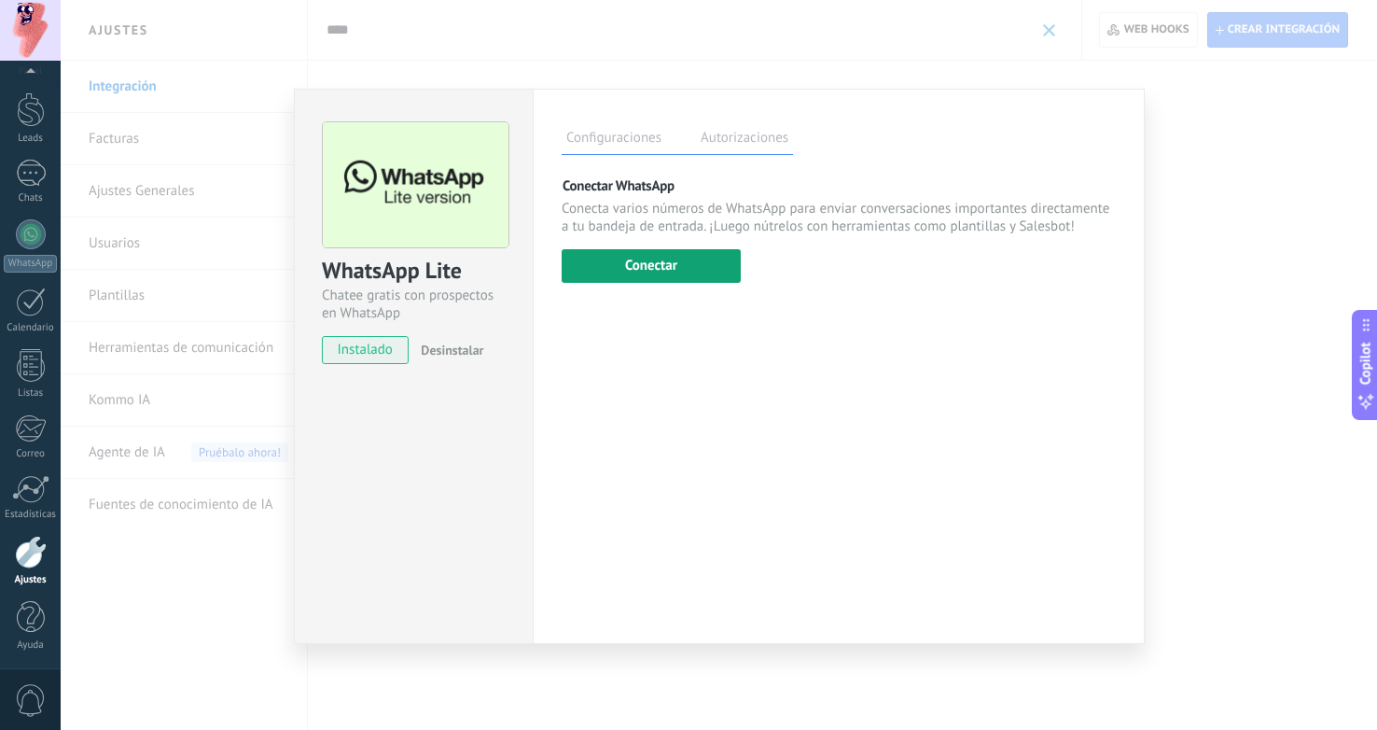
click at [684, 268] on button "Conectar" at bounding box center [651, 266] width 179 height 34
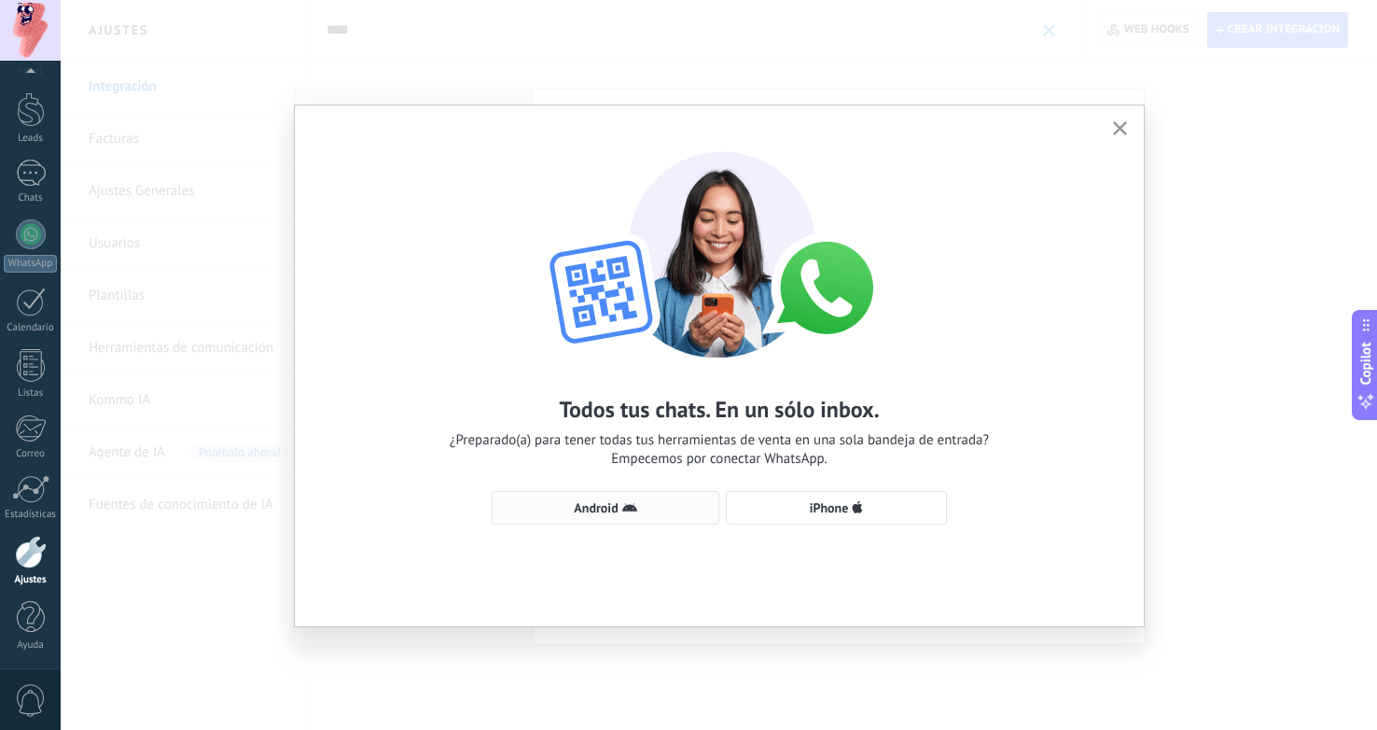
click at [611, 511] on span "Android" at bounding box center [596, 507] width 44 height 13
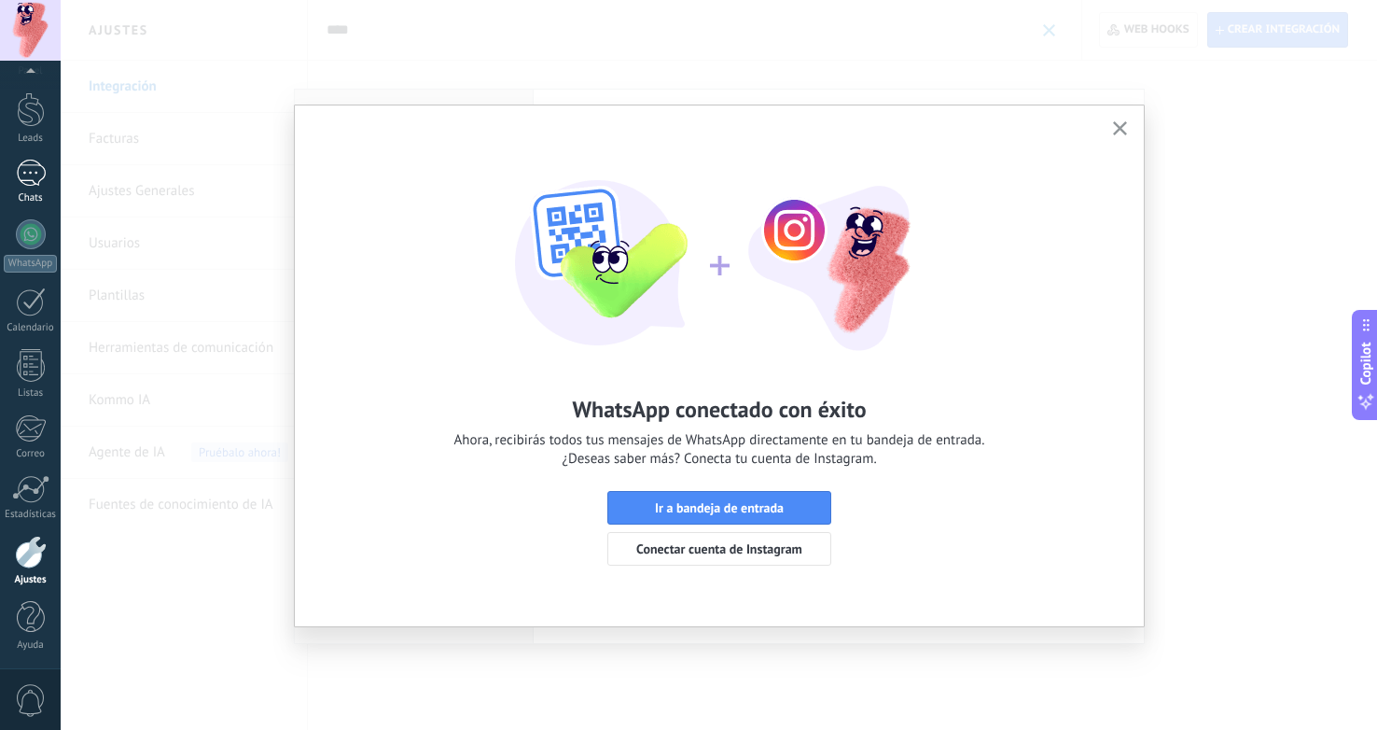
click at [31, 175] on div at bounding box center [31, 173] width 30 height 27
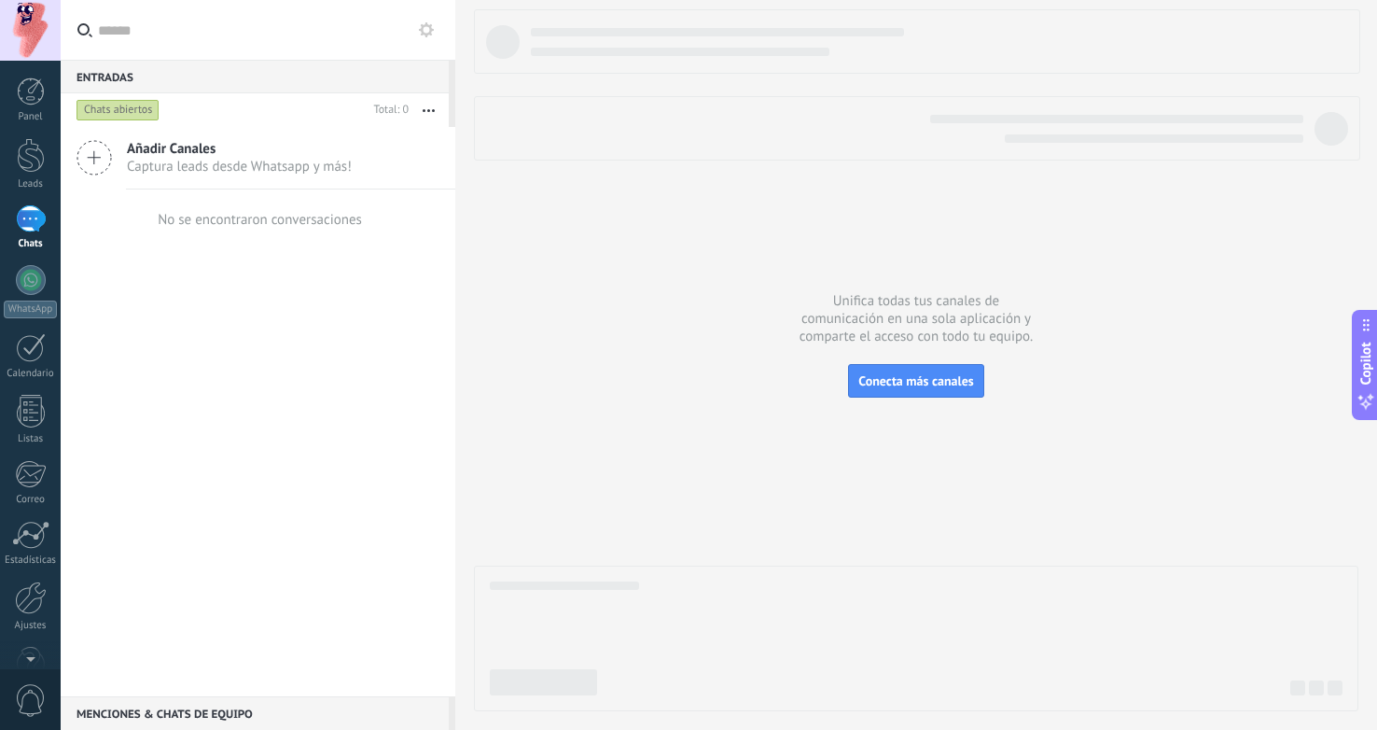
click at [17, 219] on div at bounding box center [31, 218] width 30 height 27
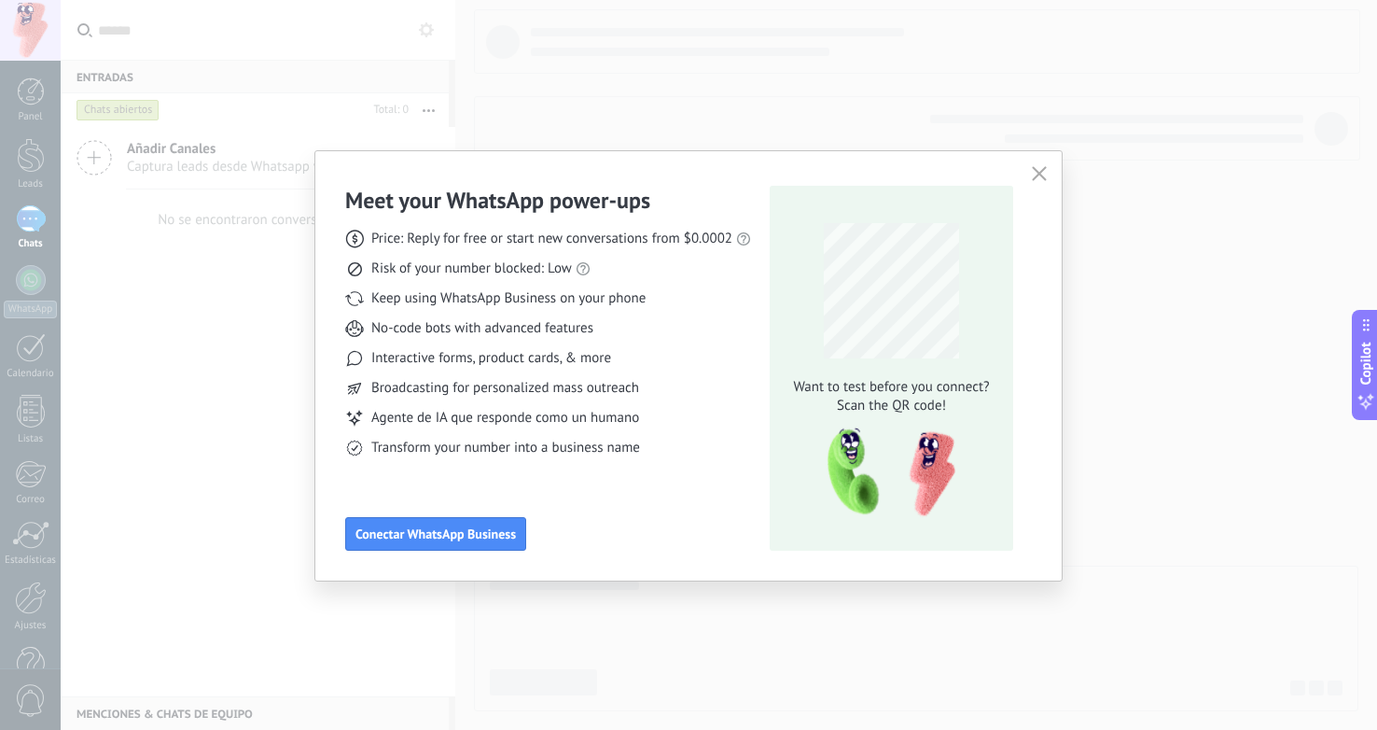
click at [1039, 173] on use "button" at bounding box center [1040, 173] width 14 height 14
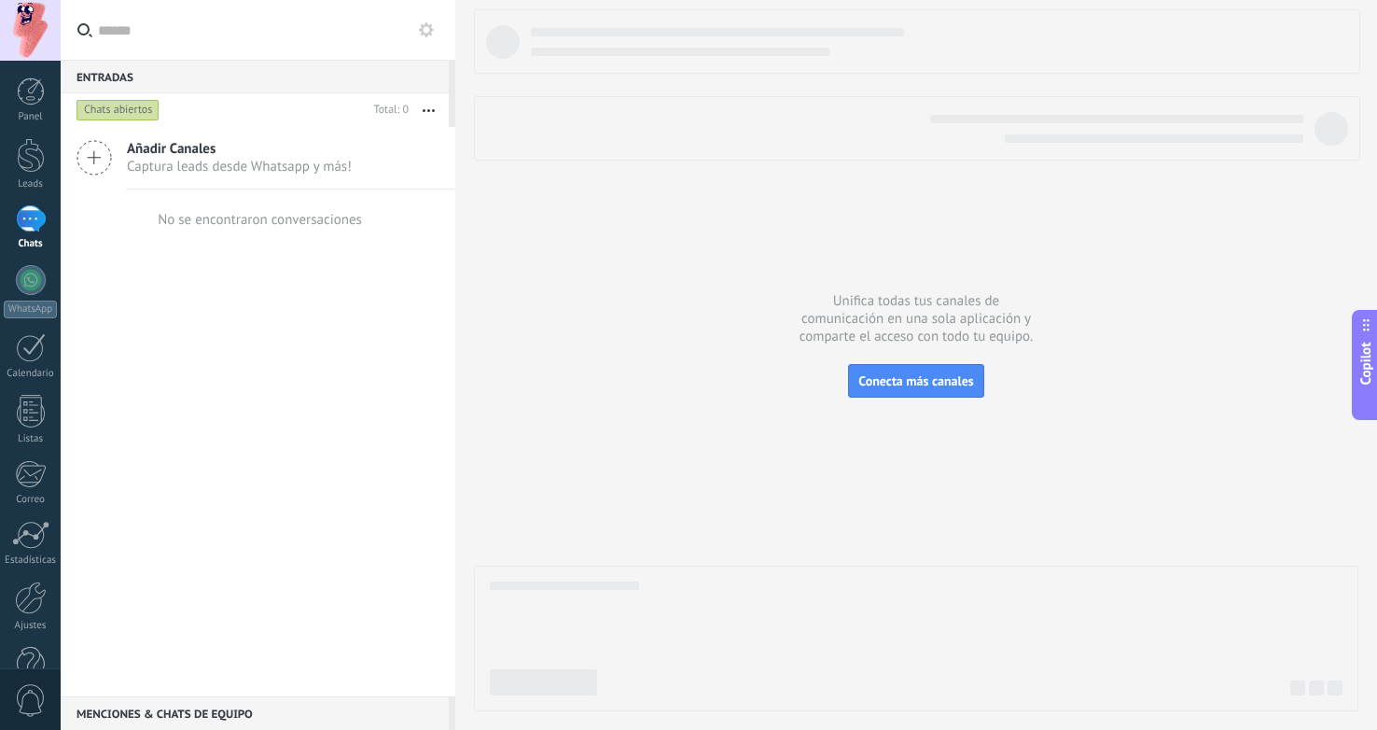
click at [257, 37] on input "text" at bounding box center [269, 30] width 342 height 60
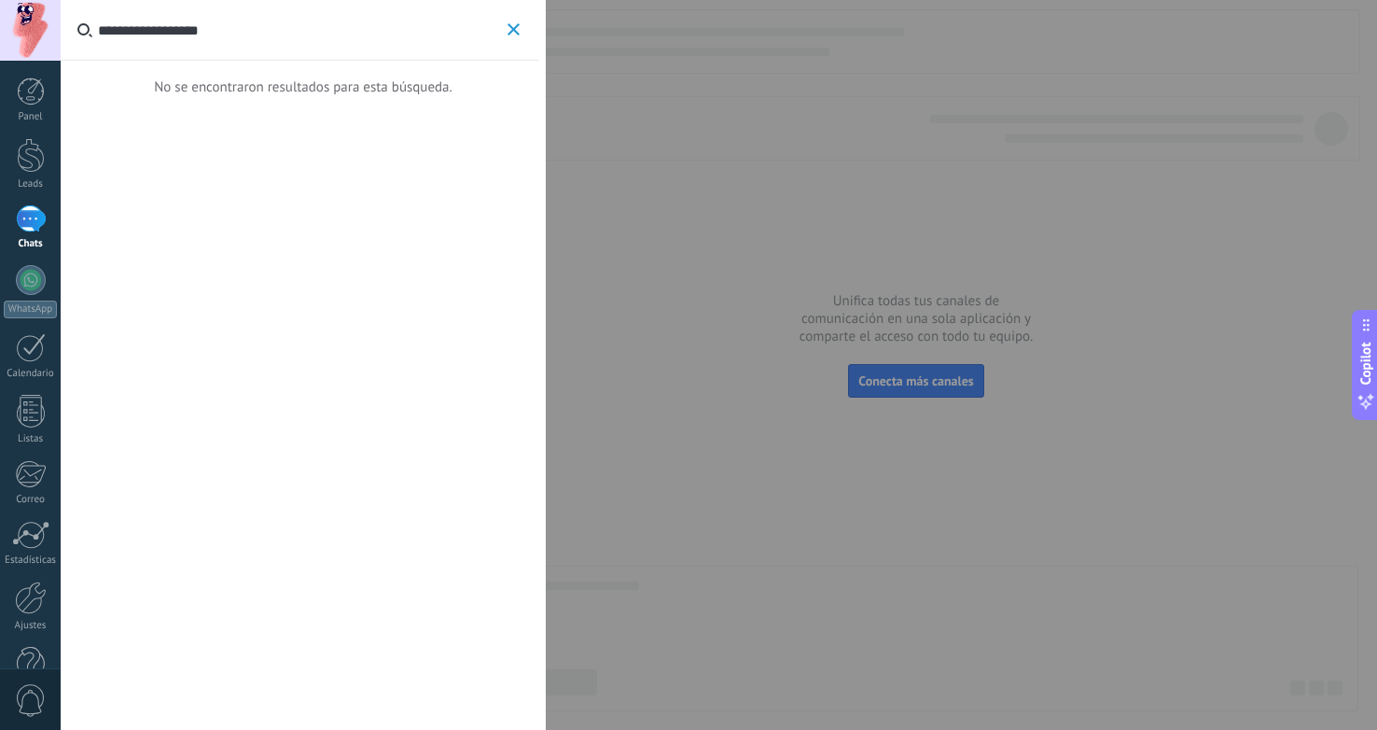
type input "**********"
click at [519, 35] on span "button" at bounding box center [514, 30] width 12 height 14
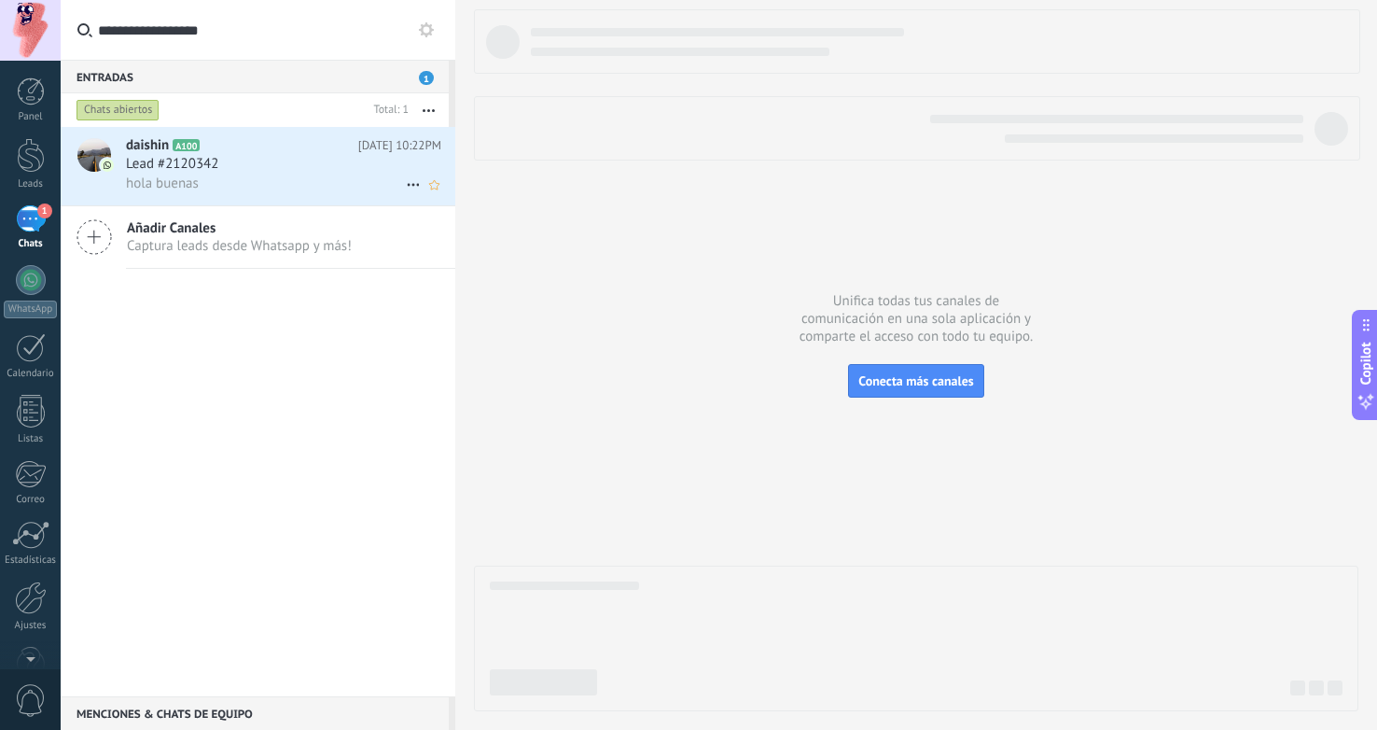
click at [306, 193] on div "hola buenas" at bounding box center [283, 184] width 315 height 20
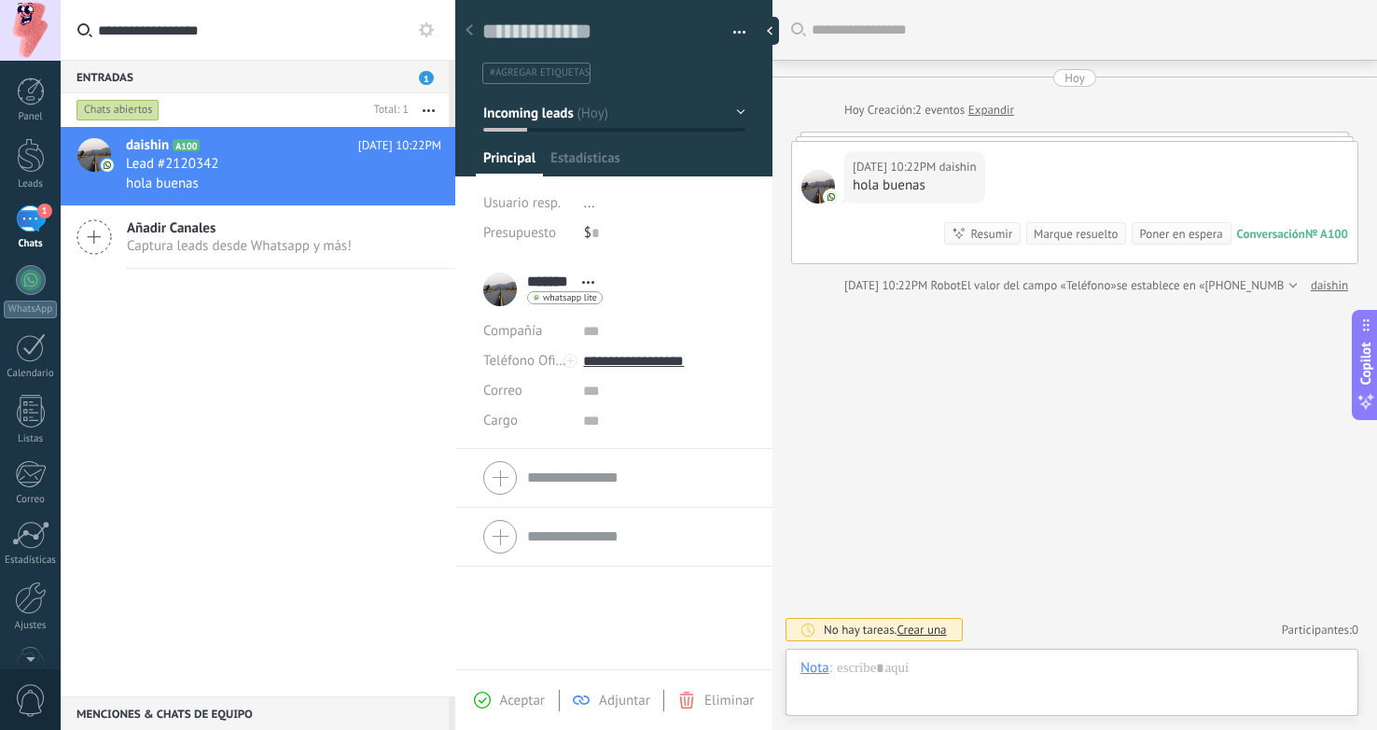
scroll to position [27, 0]
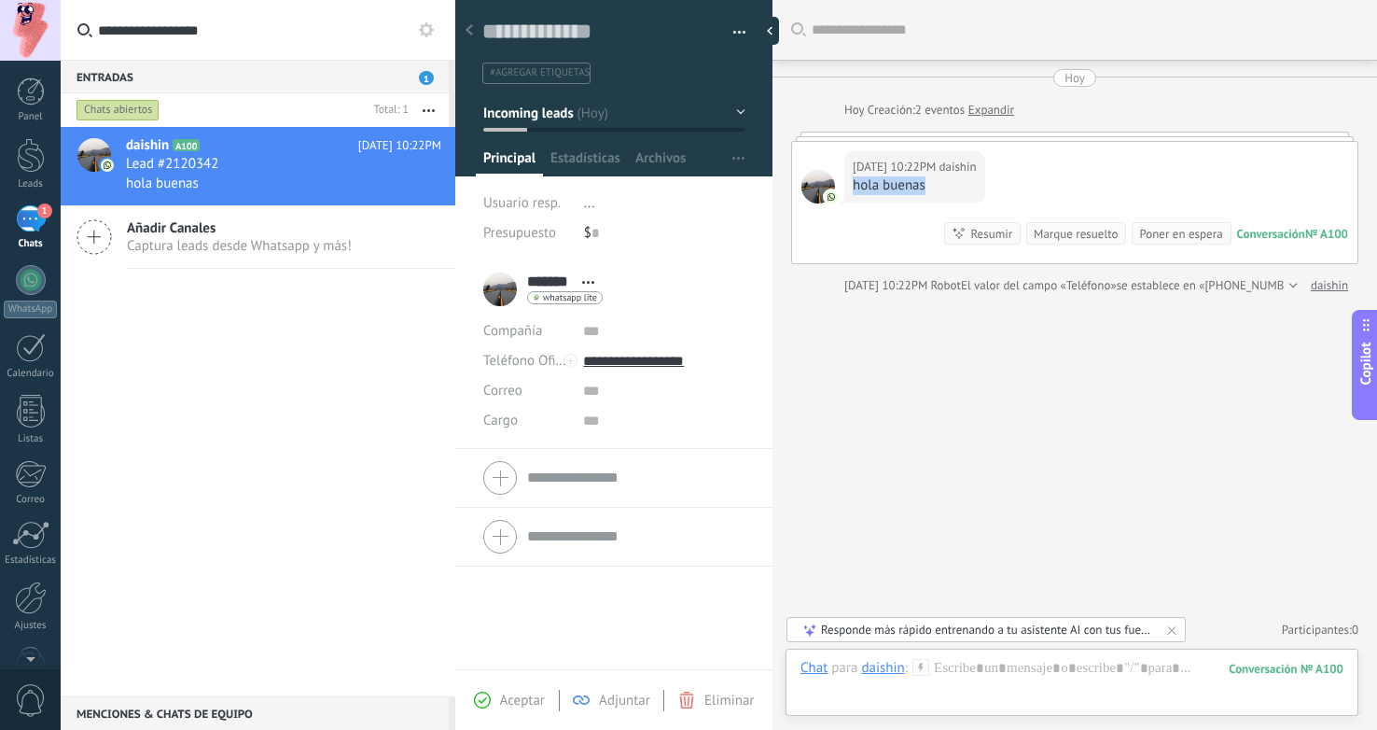
drag, startPoint x: 932, startPoint y: 188, endPoint x: 845, endPoint y: 186, distance: 86.8
click at [845, 186] on div "[DATE] 10:22PM daishin hola buenas" at bounding box center [914, 177] width 141 height 52
click at [929, 423] on div "Buscar Carga más [DATE] [DATE] Creación: 2 eventos Expandir [DATE] 10:22PM dais…" at bounding box center [1074, 365] width 605 height 730
